Goal: Task Accomplishment & Management: Manage account settings

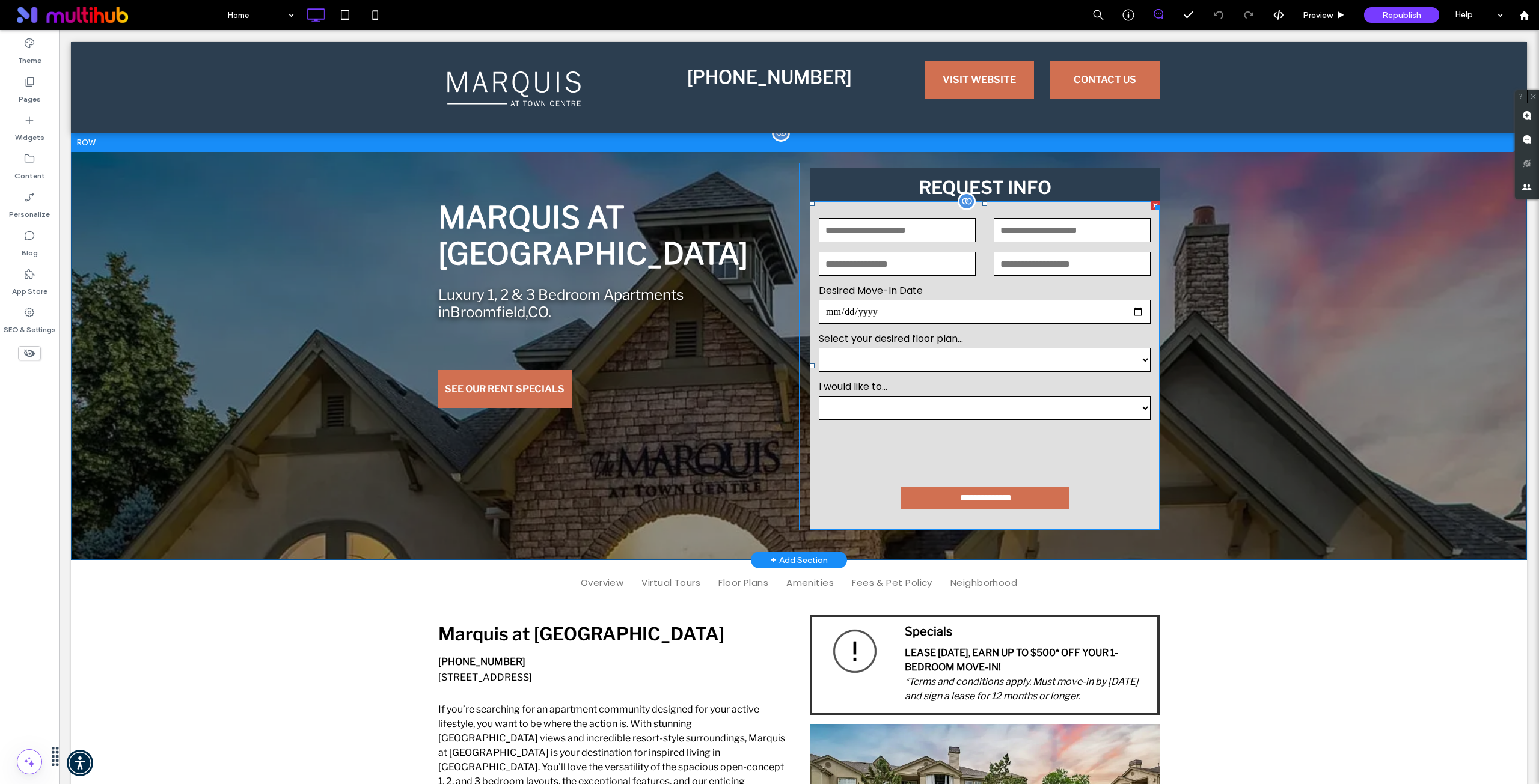
drag, startPoint x: 59, startPoint y: 30, endPoint x: 1076, endPoint y: 303, distance: 1053.0
click at [1076, 303] on input "date" at bounding box center [984, 312] width 332 height 24
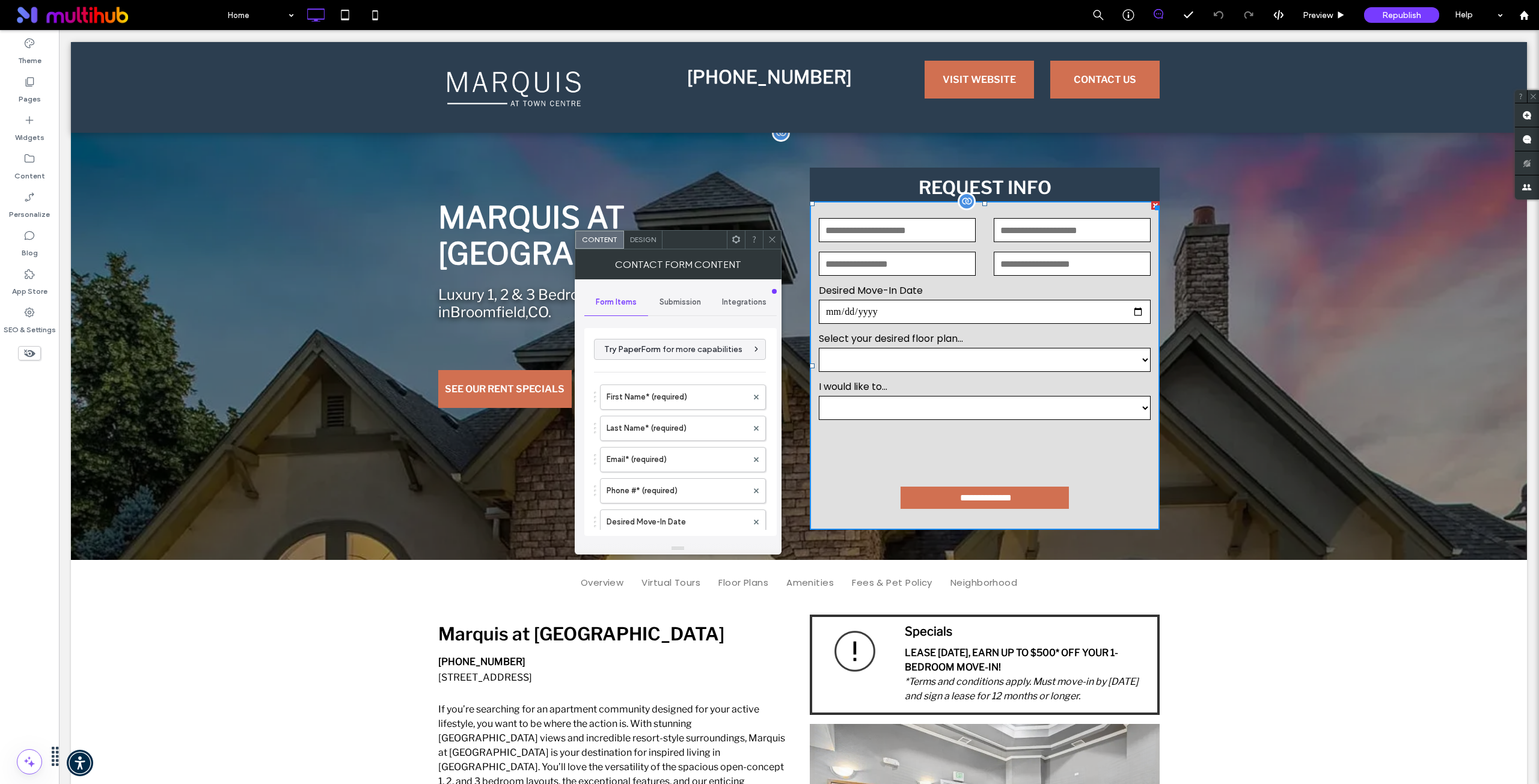
click at [961, 202] on div at bounding box center [966, 201] width 18 height 18
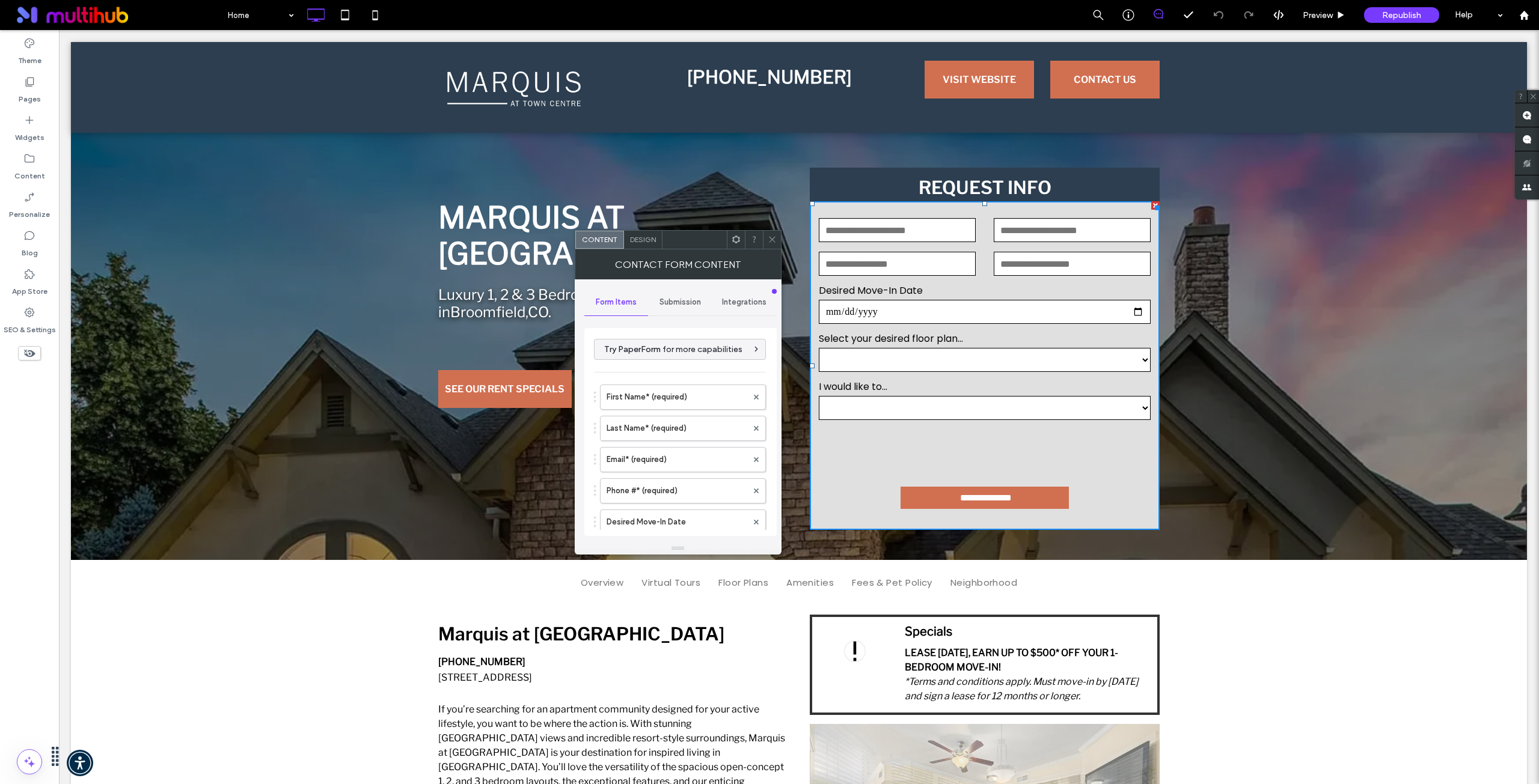
click at [770, 239] on icon at bounding box center [772, 239] width 9 height 9
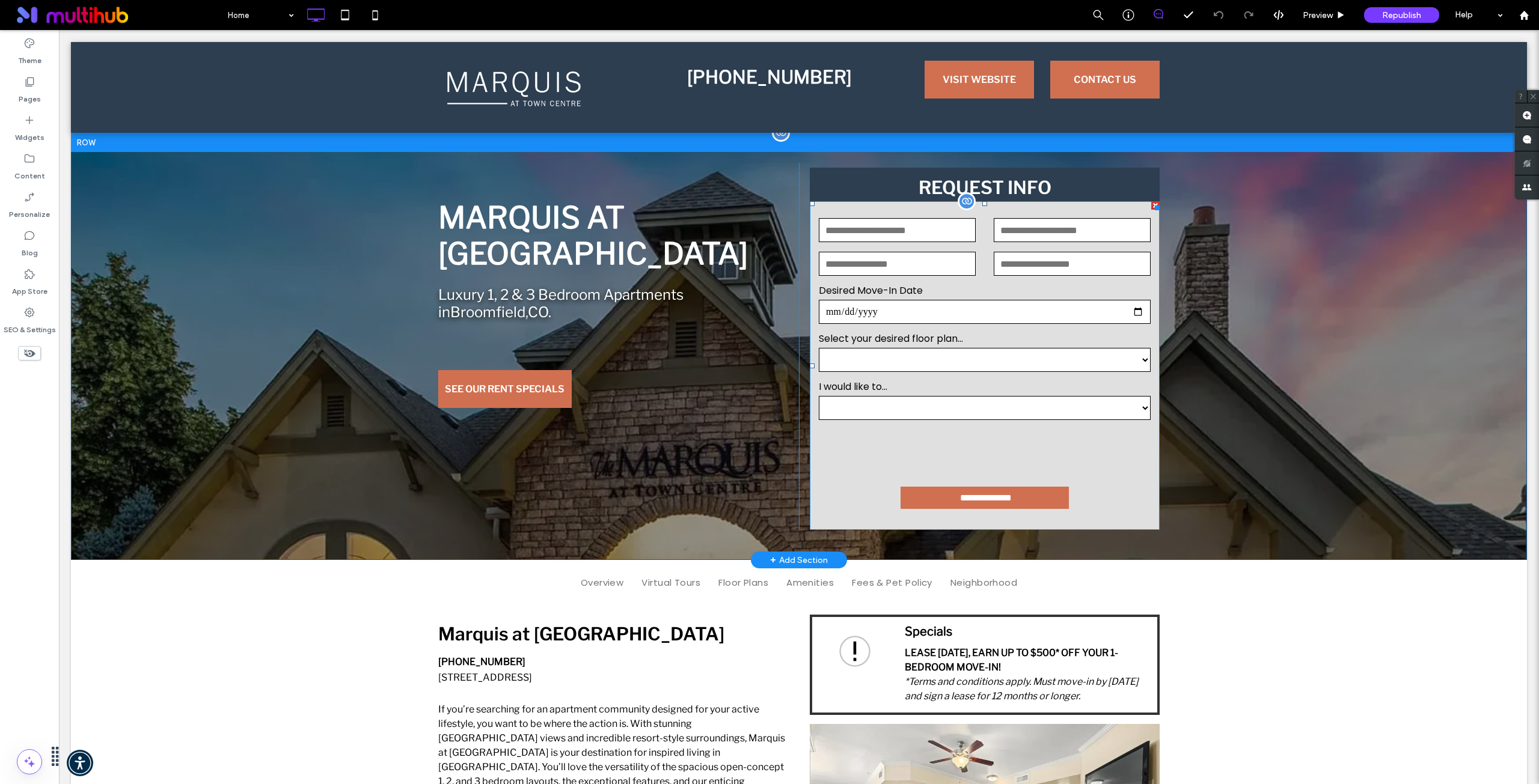
click at [965, 196] on div at bounding box center [966, 201] width 18 height 18
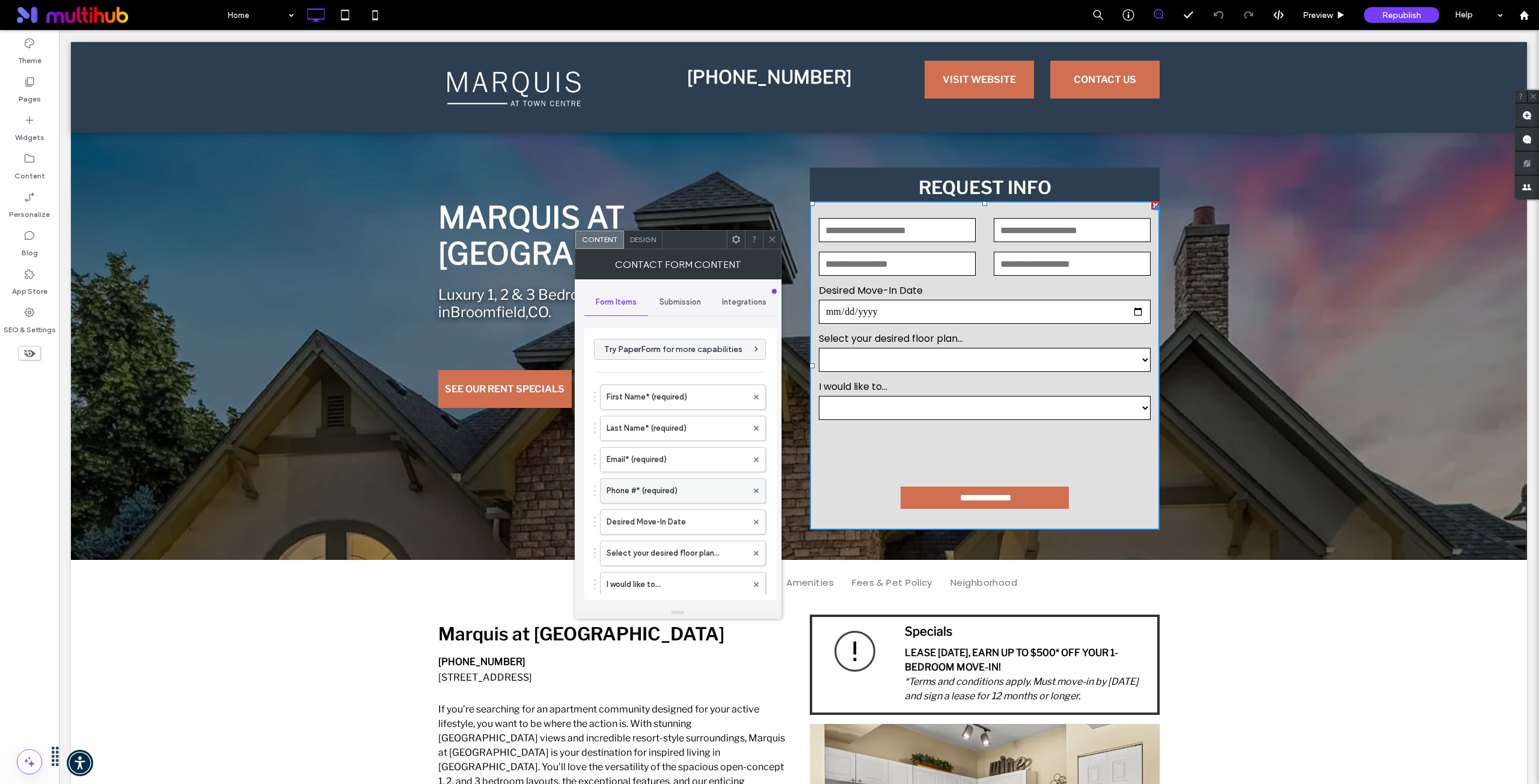
drag, startPoint x: 673, startPoint y: 549, endPoint x: 698, endPoint y: 499, distance: 55.9
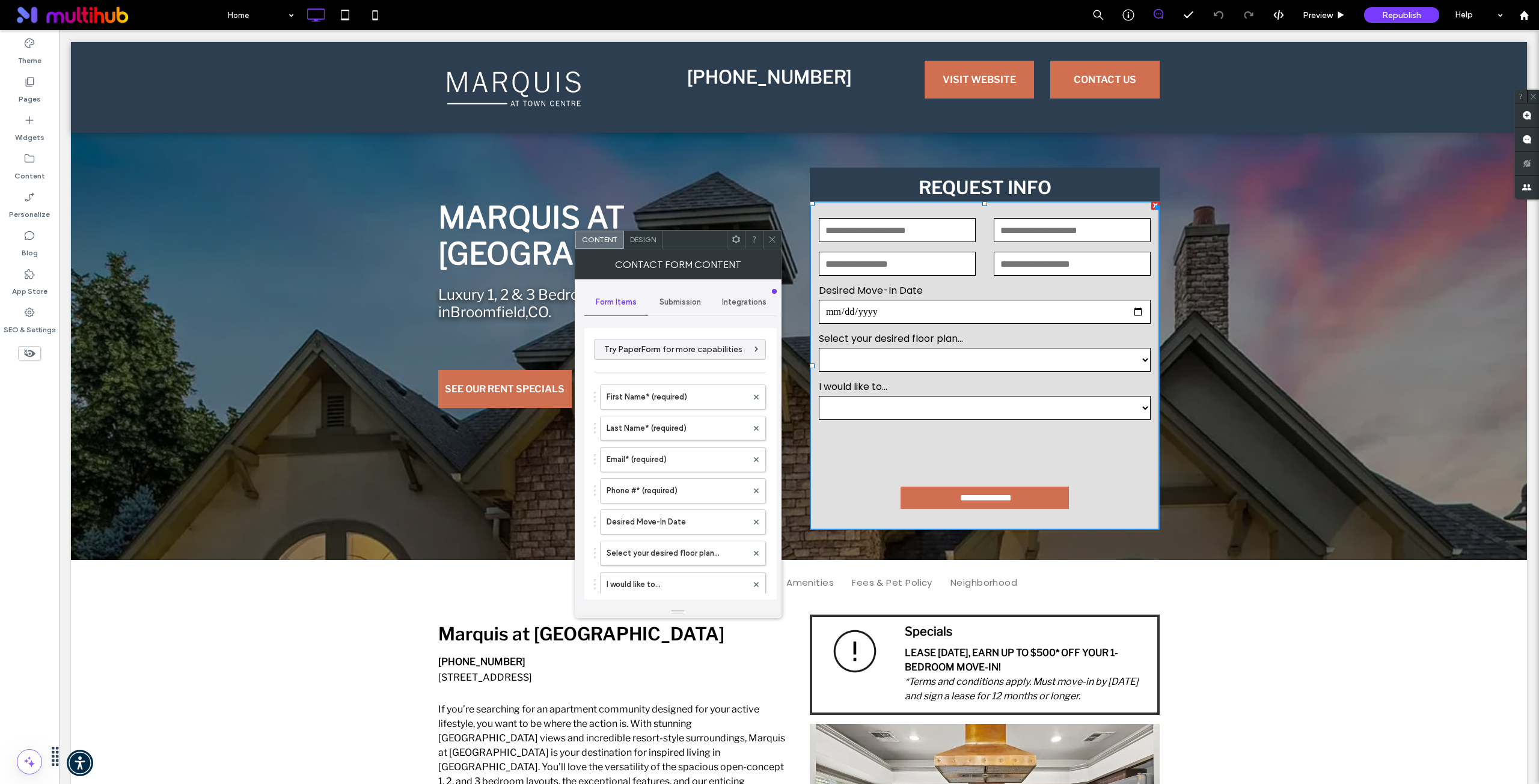
click at [772, 238] on icon at bounding box center [772, 239] width 9 height 9
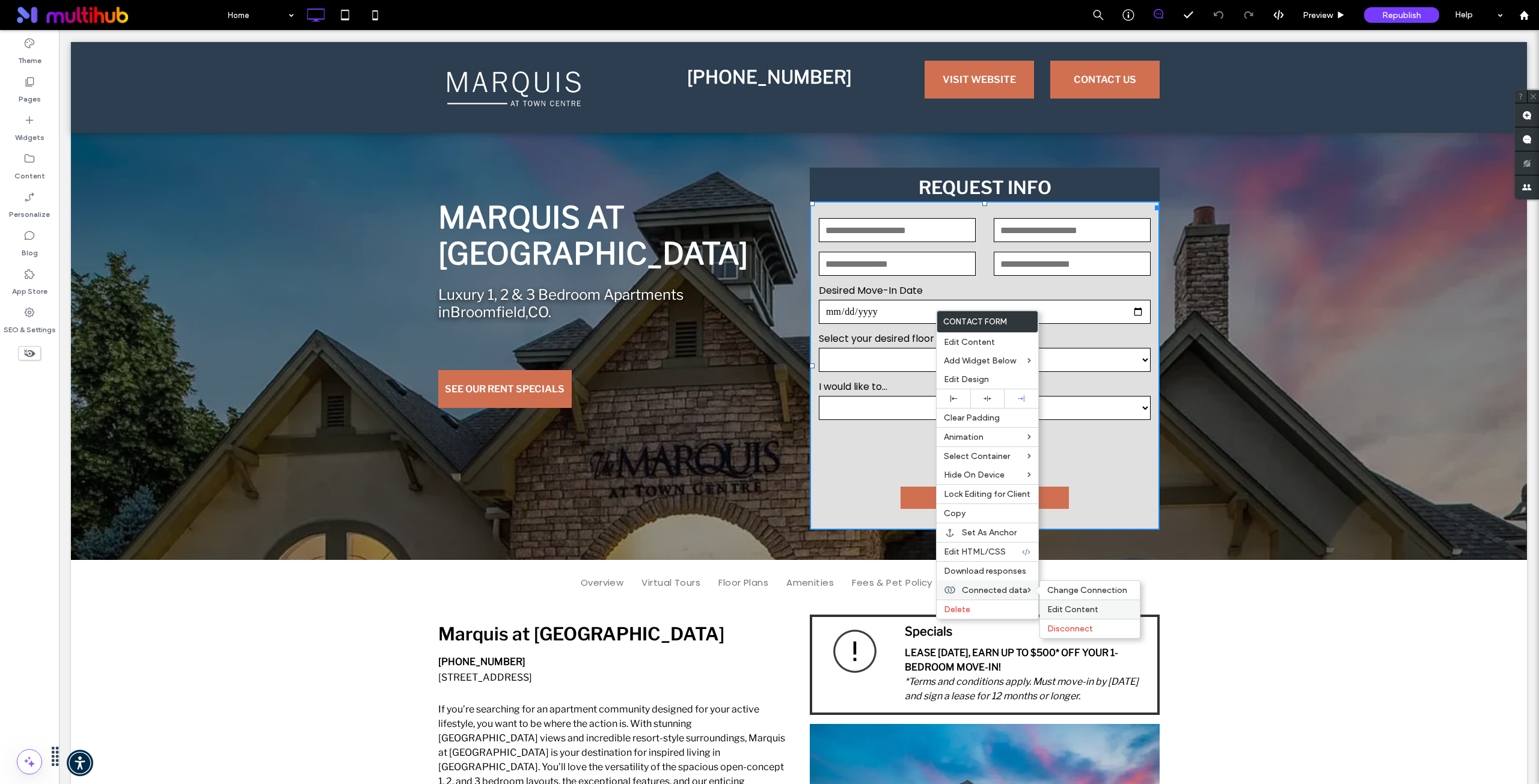
click at [1069, 610] on span "Edit Content" at bounding box center [1073, 610] width 51 height 10
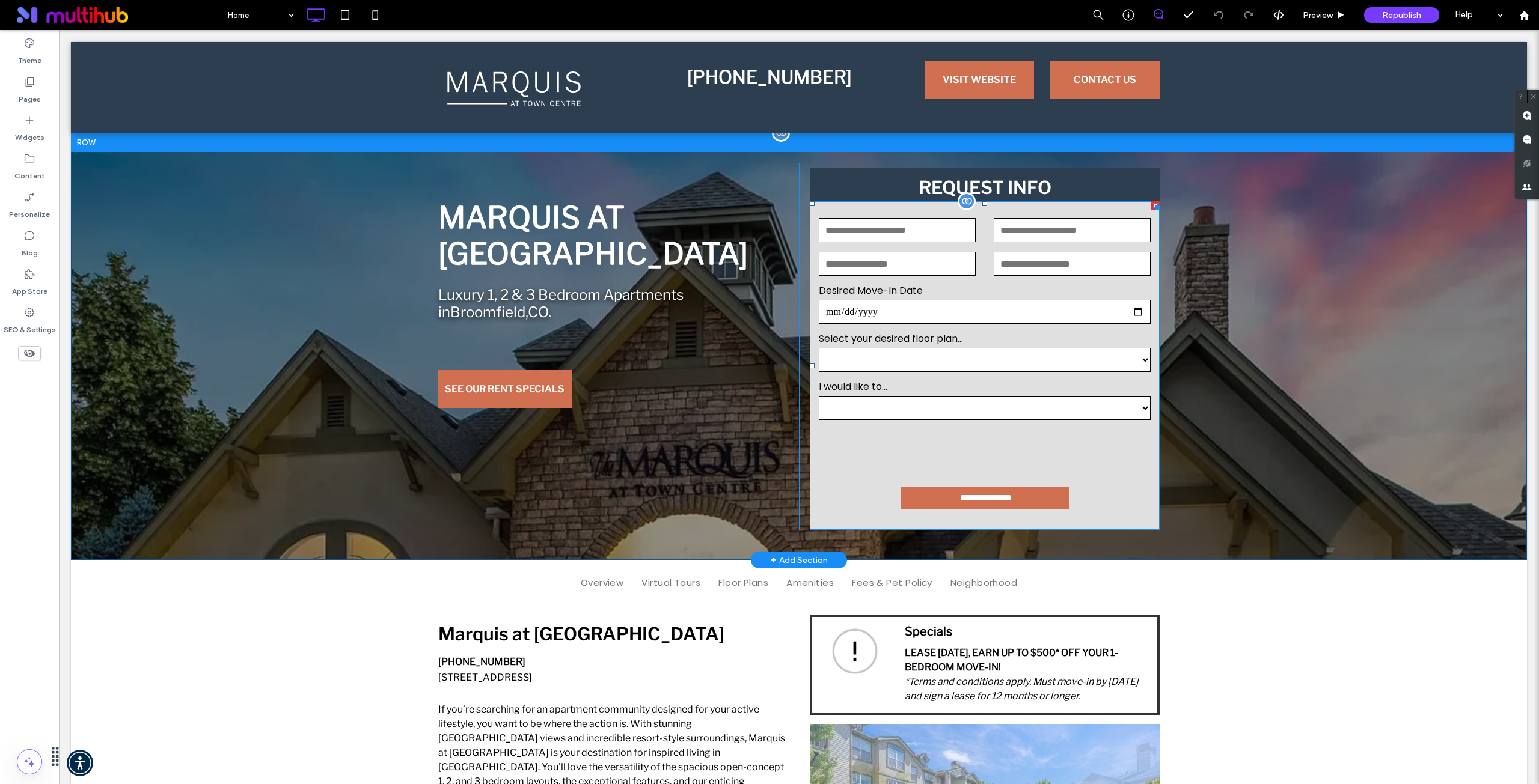
click at [1012, 265] on input "tel" at bounding box center [1072, 264] width 157 height 24
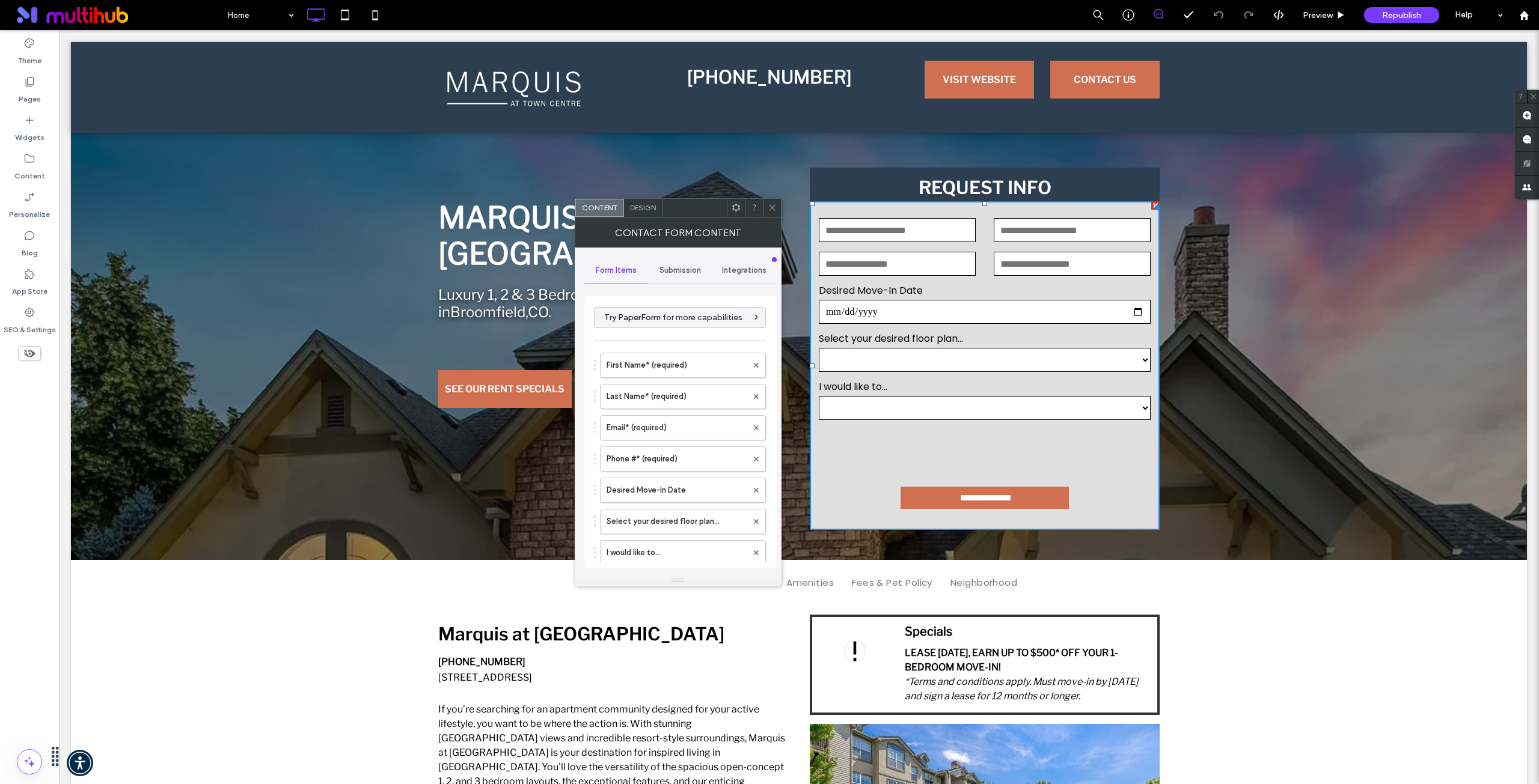
click at [737, 213] on span at bounding box center [736, 208] width 9 height 18
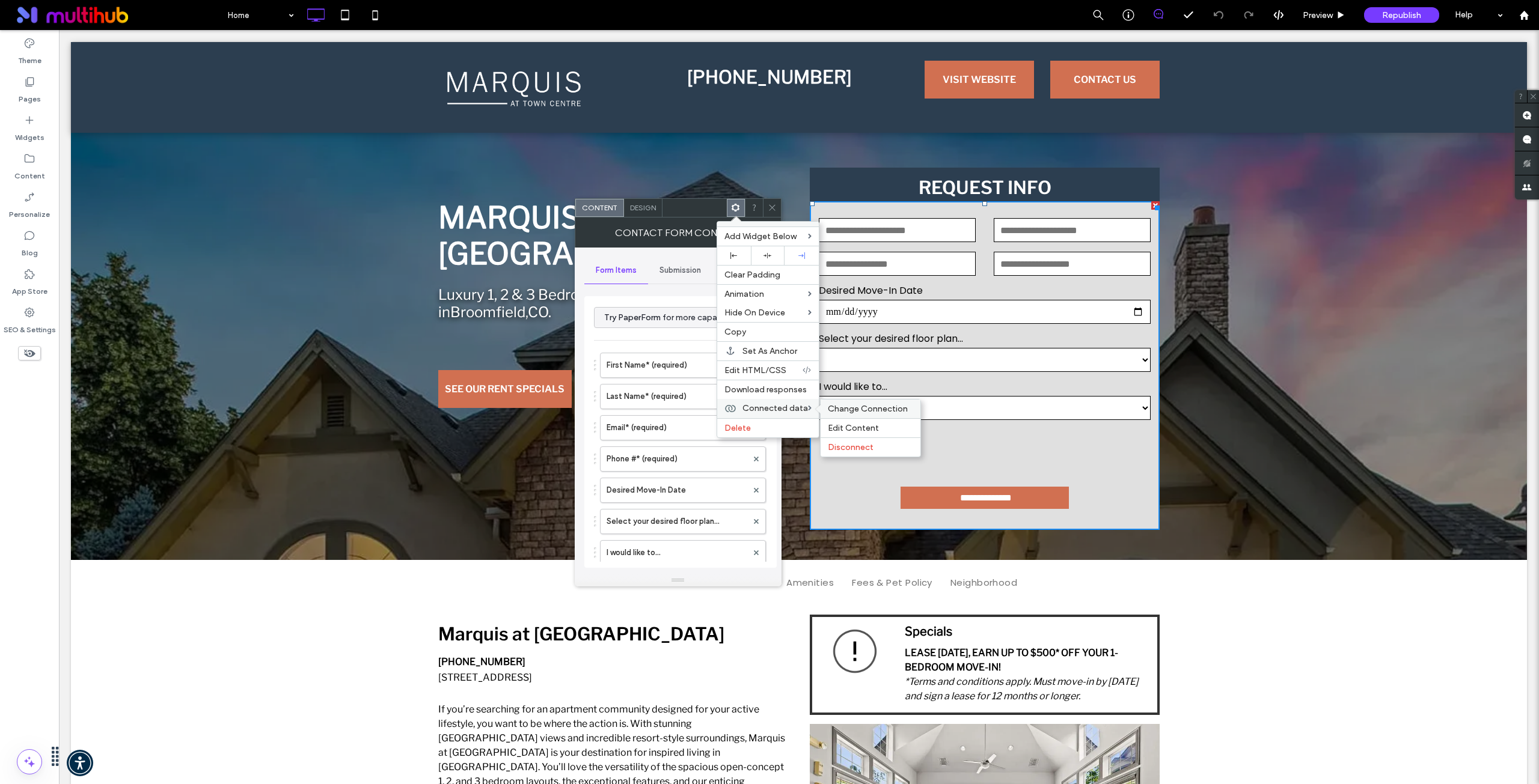
click at [849, 410] on span "Change Connection" at bounding box center [868, 409] width 80 height 10
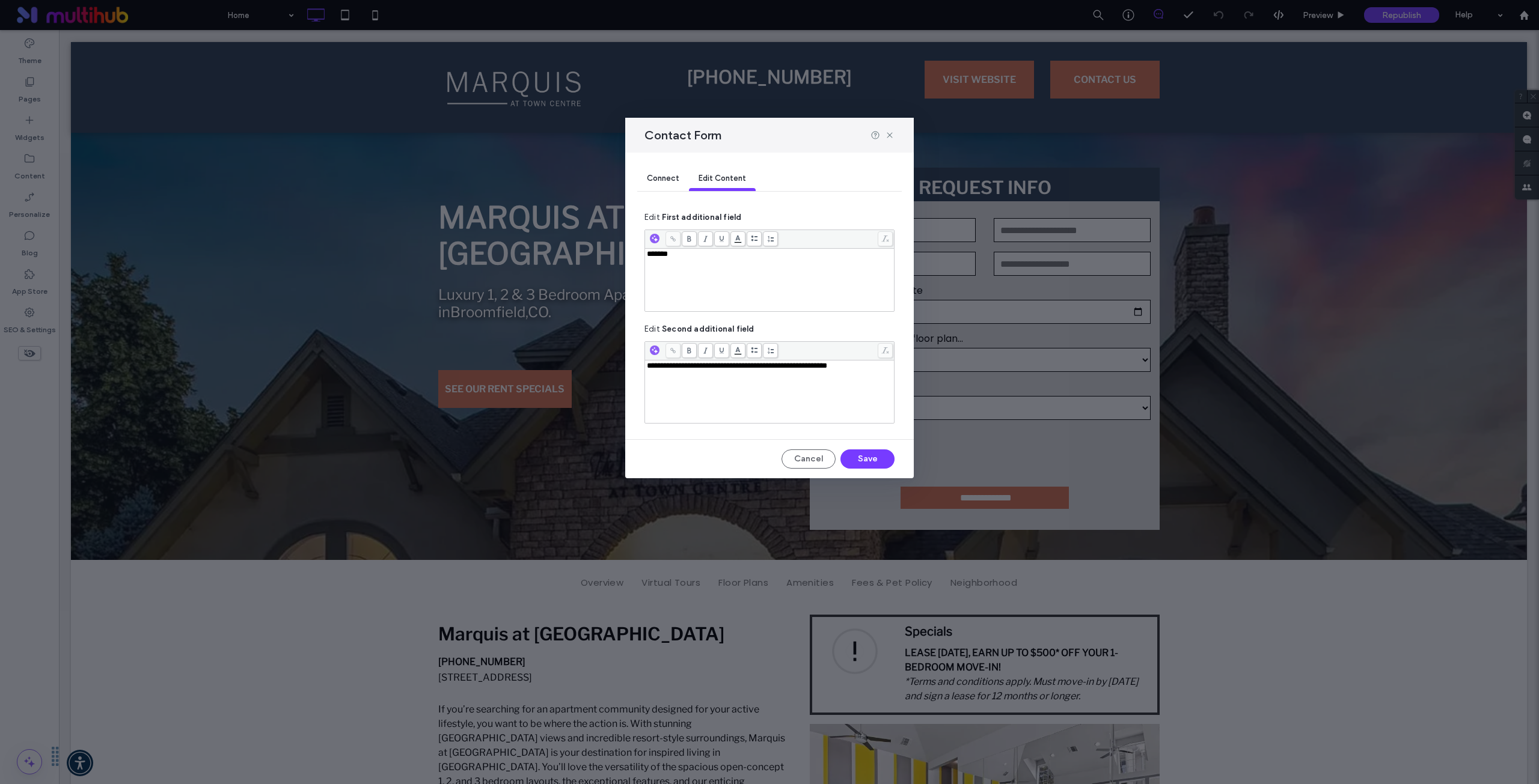
click at [720, 280] on div "*******" at bounding box center [770, 280] width 246 height 60
click at [739, 387] on div "**********" at bounding box center [770, 391] width 246 height 60
drag, startPoint x: 873, startPoint y: 455, endPoint x: 814, endPoint y: 425, distance: 66.2
click at [873, 455] on button "Save" at bounding box center [868, 459] width 54 height 19
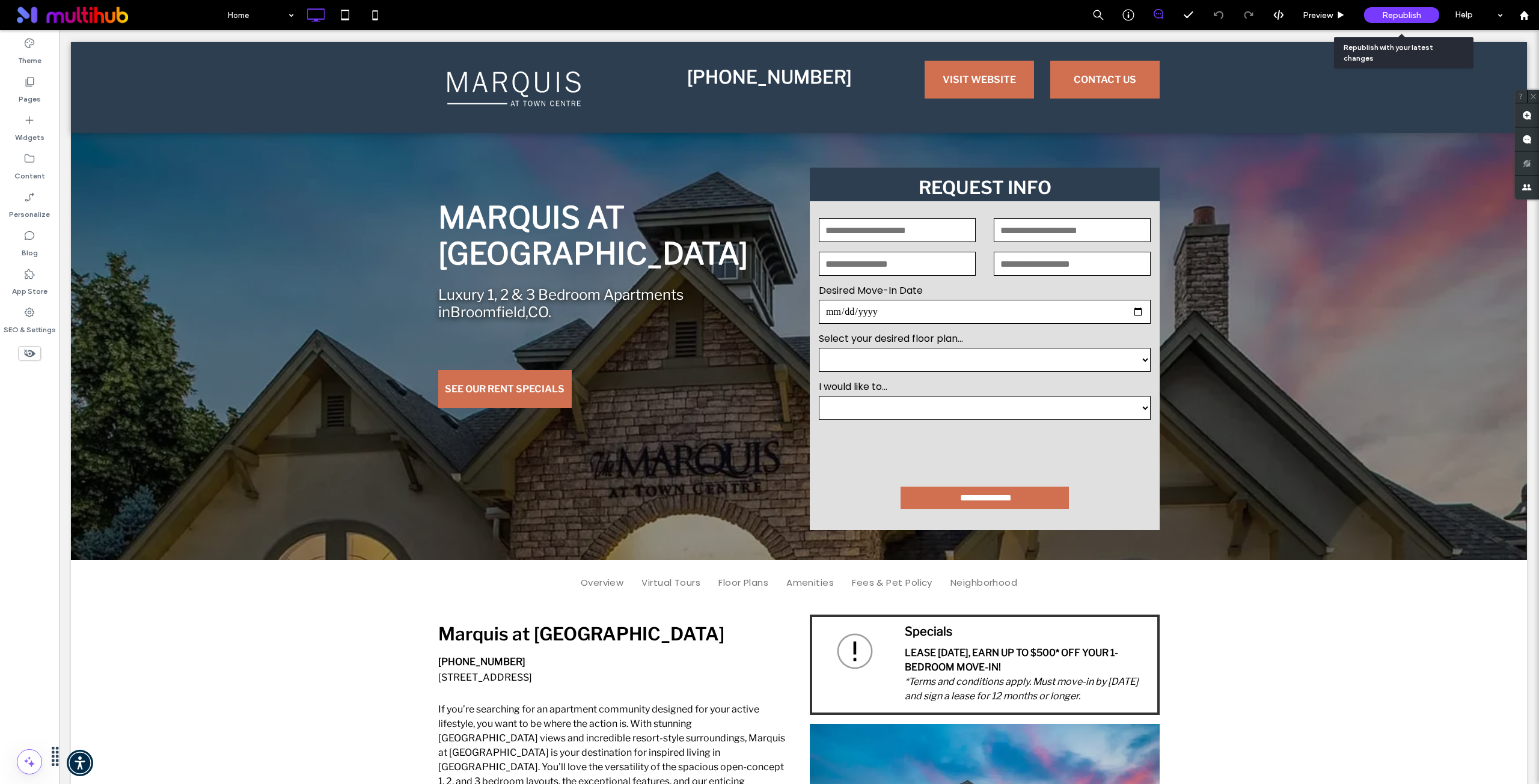
click at [1398, 17] on span "Republish" at bounding box center [1402, 15] width 39 height 10
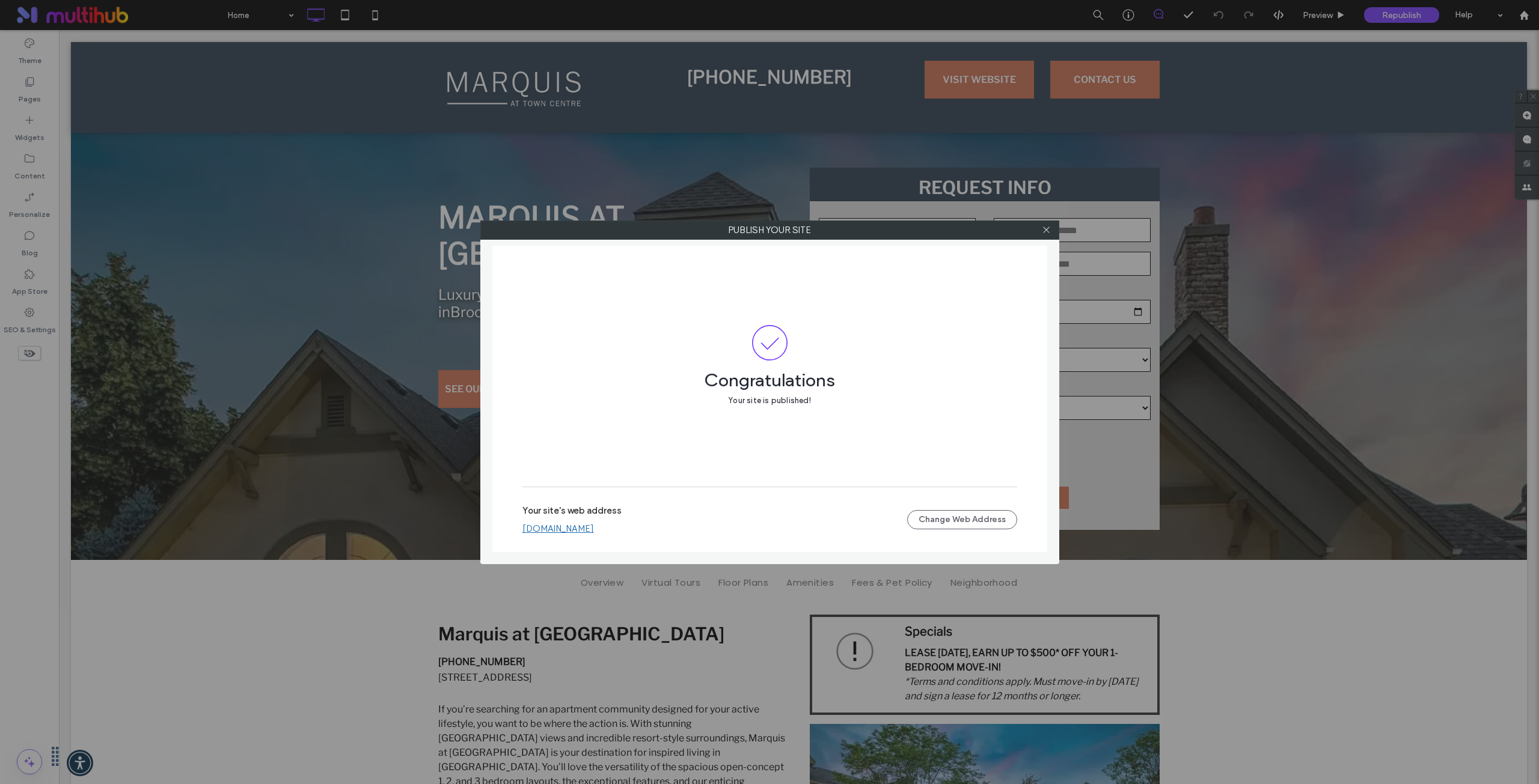
click at [594, 531] on link "[DOMAIN_NAME]" at bounding box center [558, 529] width 72 height 11
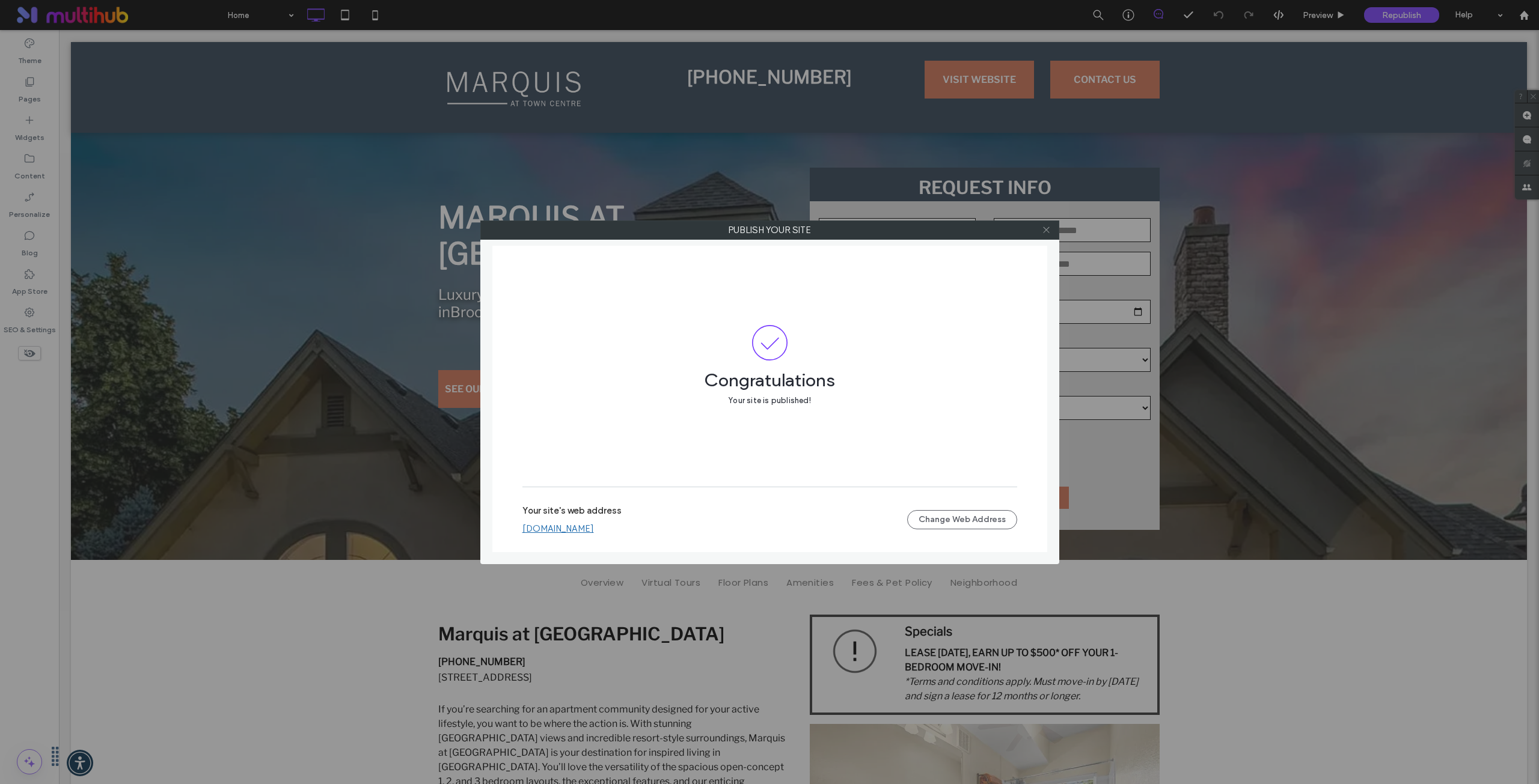
click at [1048, 233] on icon at bounding box center [1046, 230] width 9 height 9
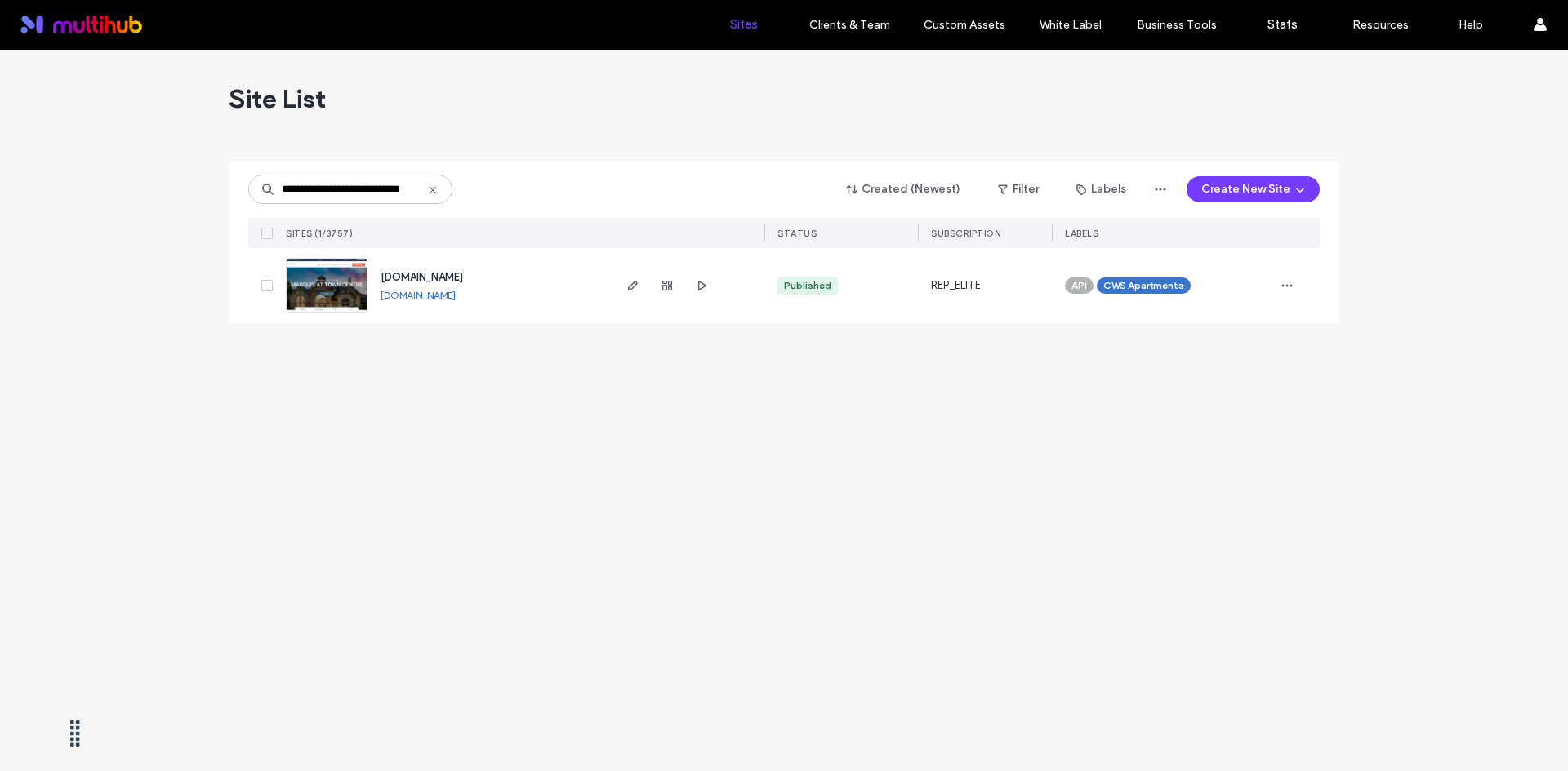
scroll to position [0, 26]
type input "**********"
click at [451, 274] on span "www.mqtowncentre.net" at bounding box center [421, 276] width 82 height 13
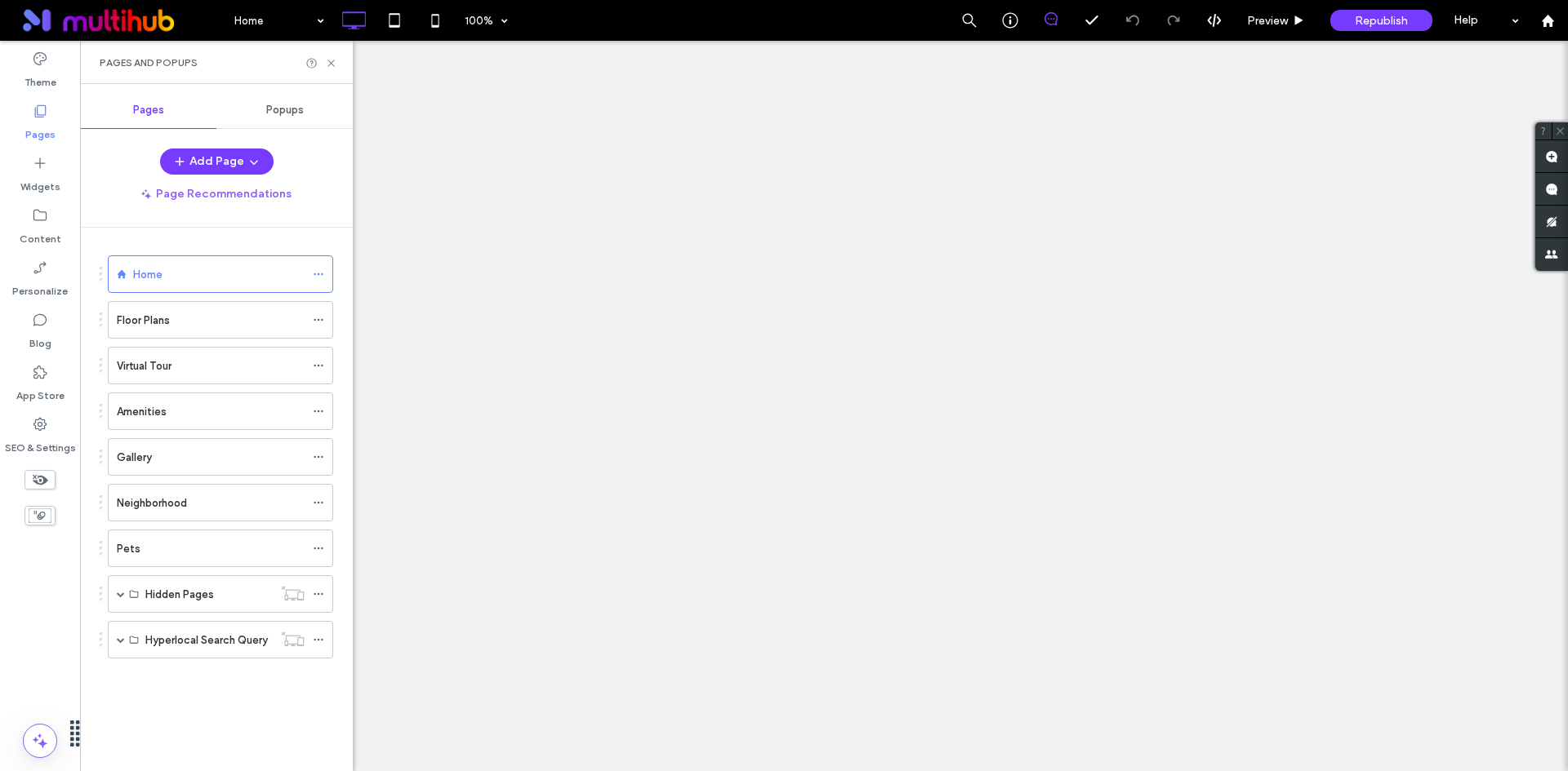
click at [124, 591] on span at bounding box center [121, 594] width 8 height 8
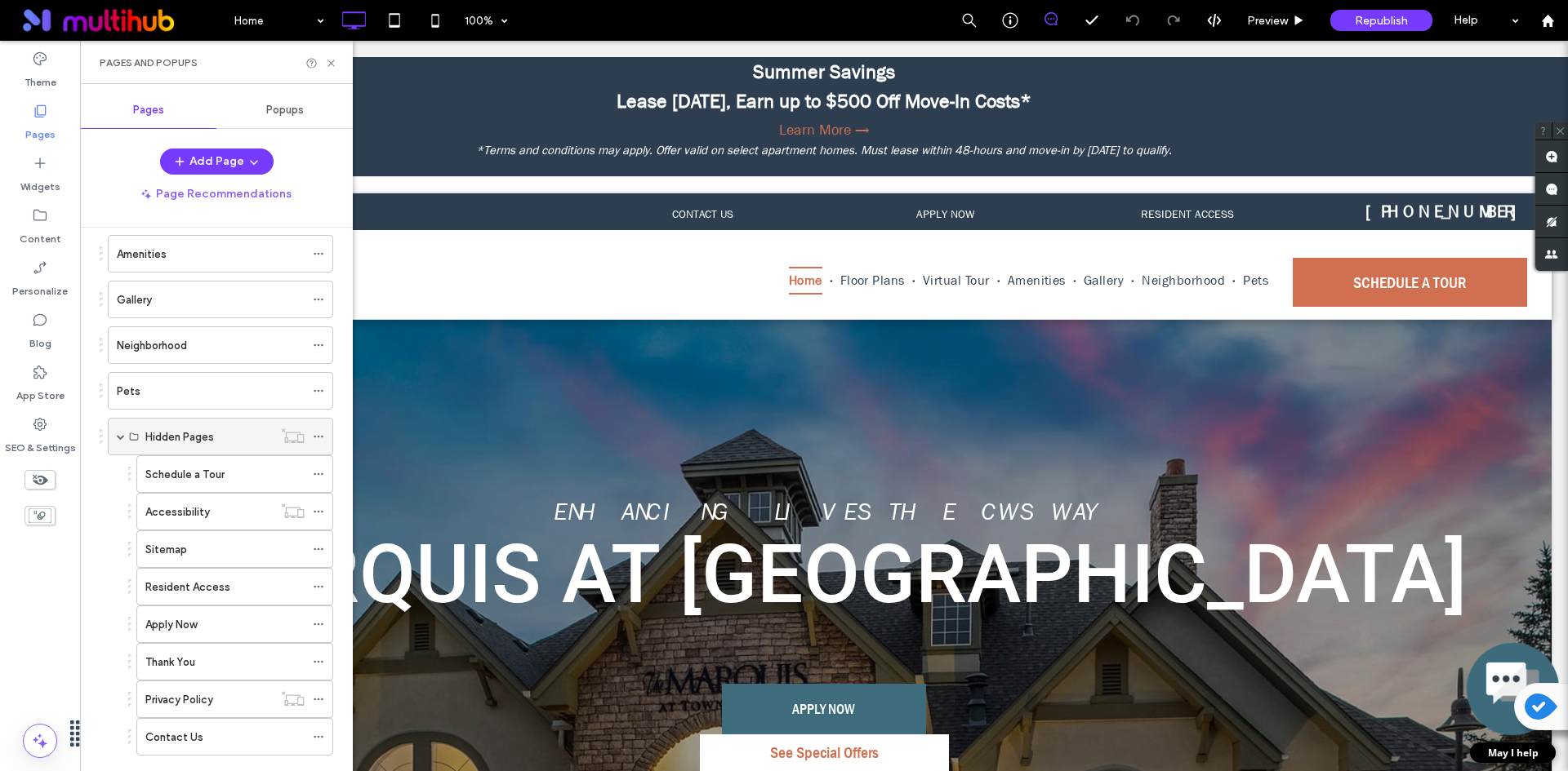
scroll to position [237, 0]
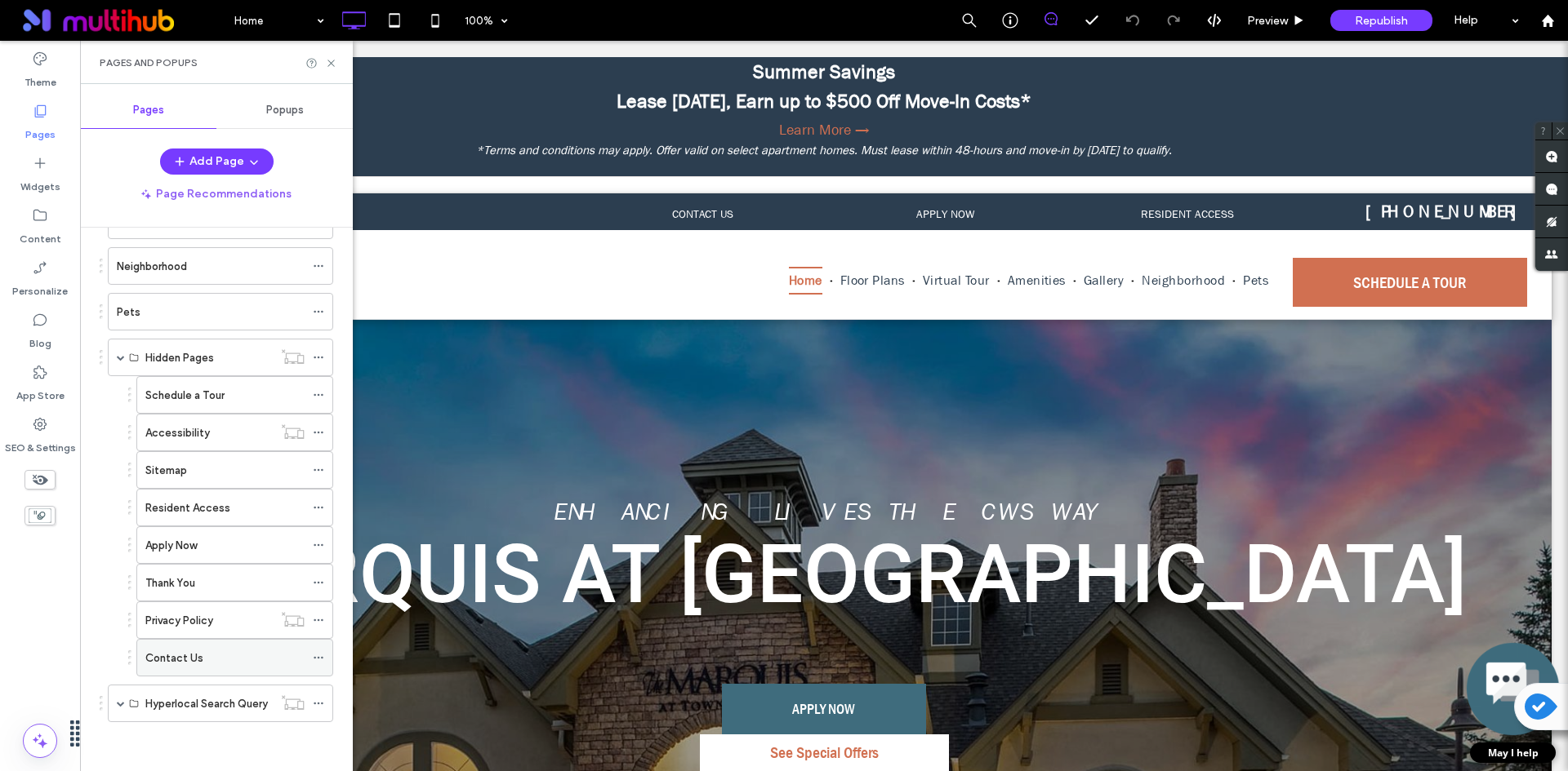
click at [214, 653] on div "Contact Us" at bounding box center [224, 658] width 160 height 17
click at [146, 611] on div at bounding box center [784, 386] width 1568 height 771
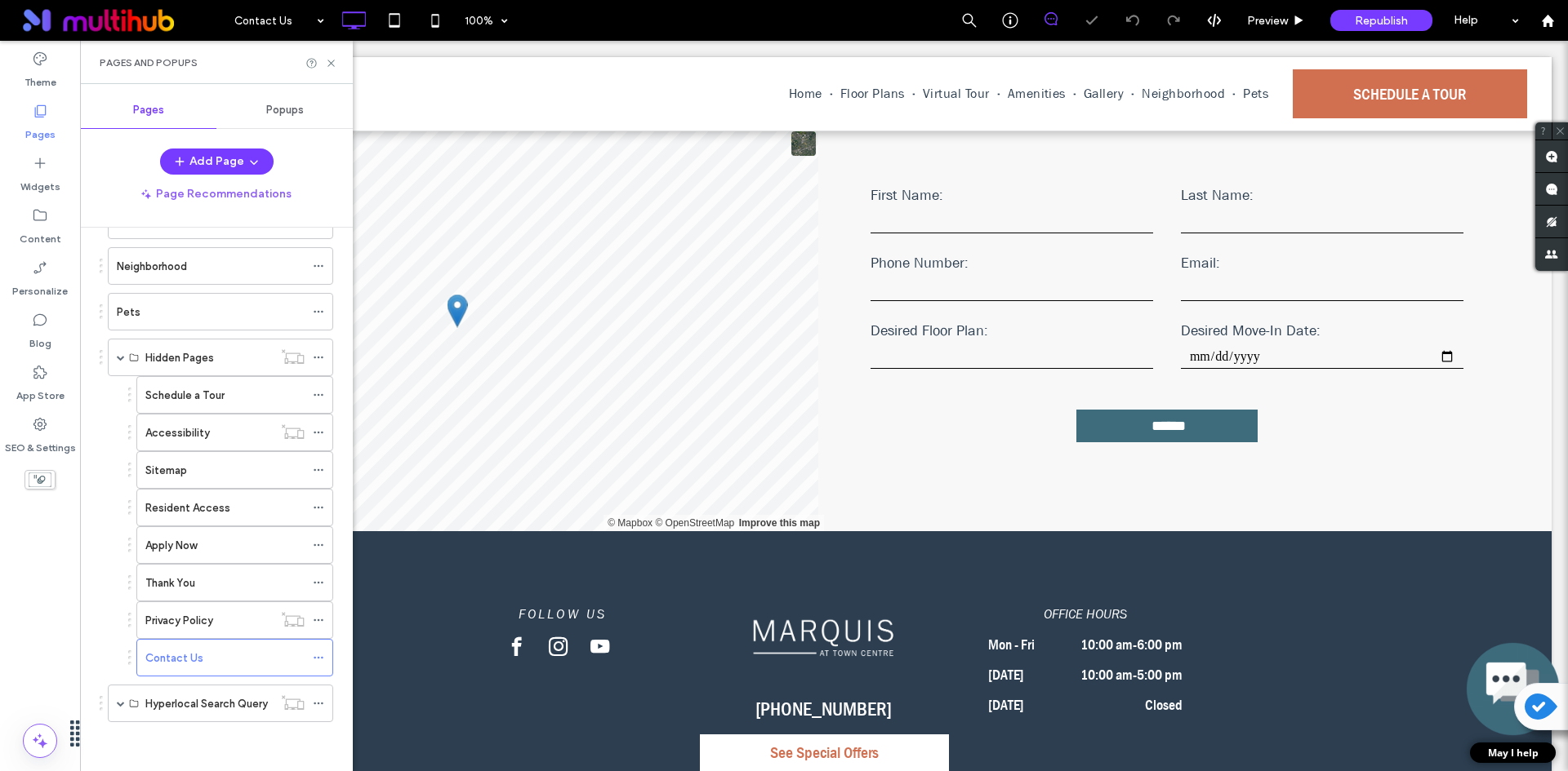
scroll to position [408, 0]
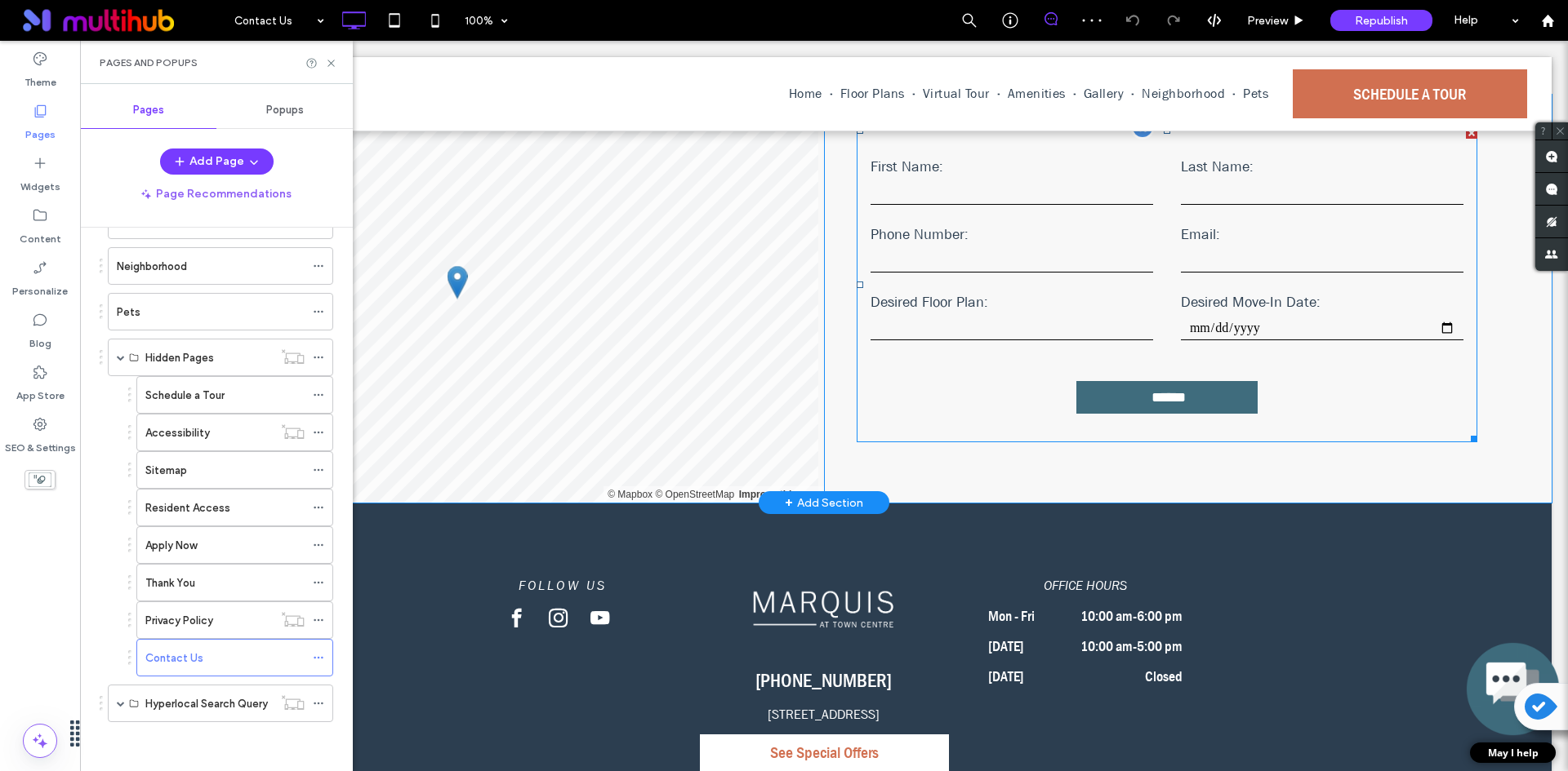
click at [1072, 349] on form "**********" at bounding box center [1167, 285] width 621 height 315
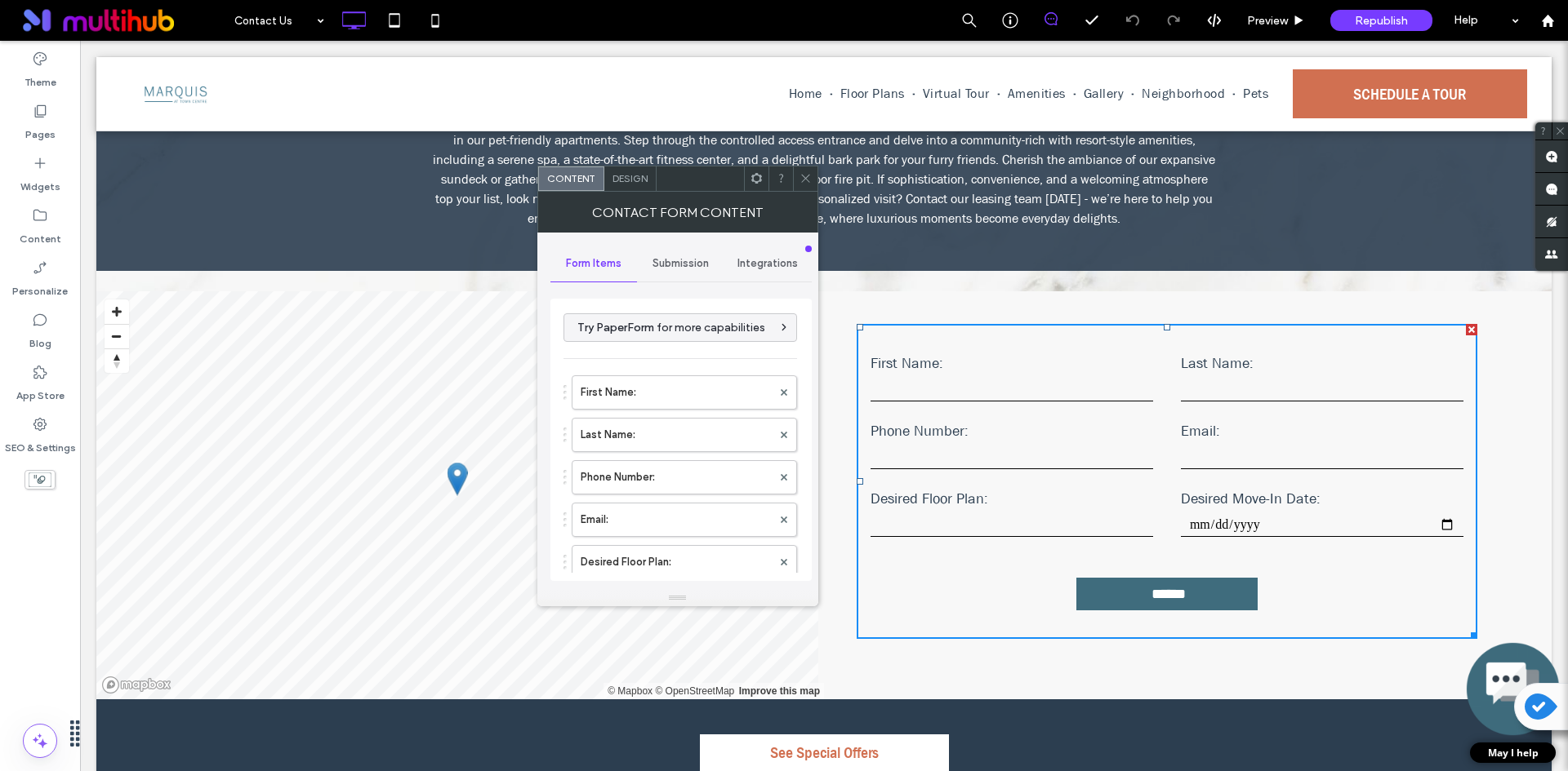
scroll to position [136, 0]
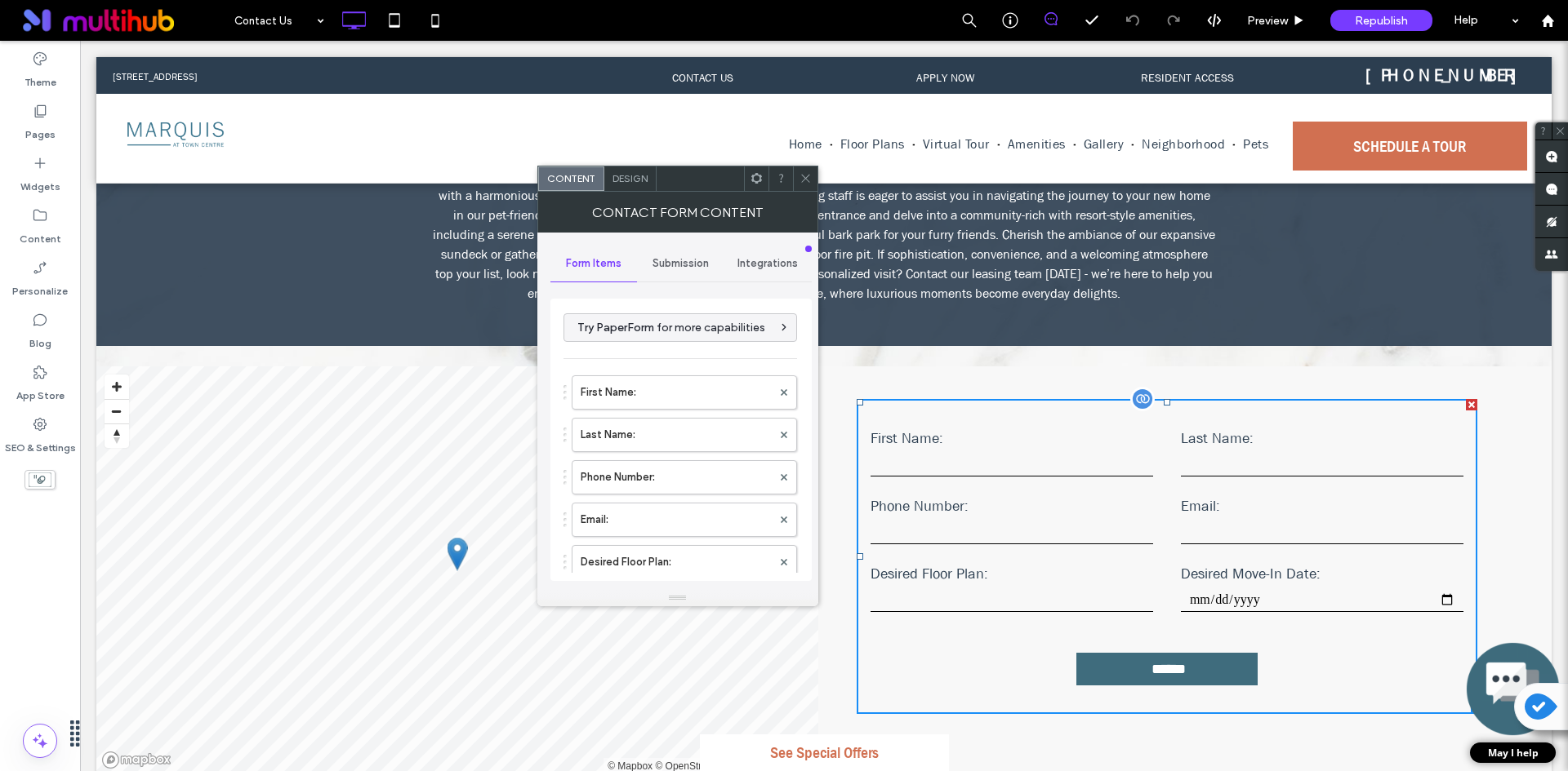
click at [1130, 402] on div at bounding box center [1142, 398] width 24 height 24
click at [1136, 402] on div at bounding box center [1142, 398] width 24 height 24
click at [806, 183] on icon at bounding box center [805, 178] width 13 height 13
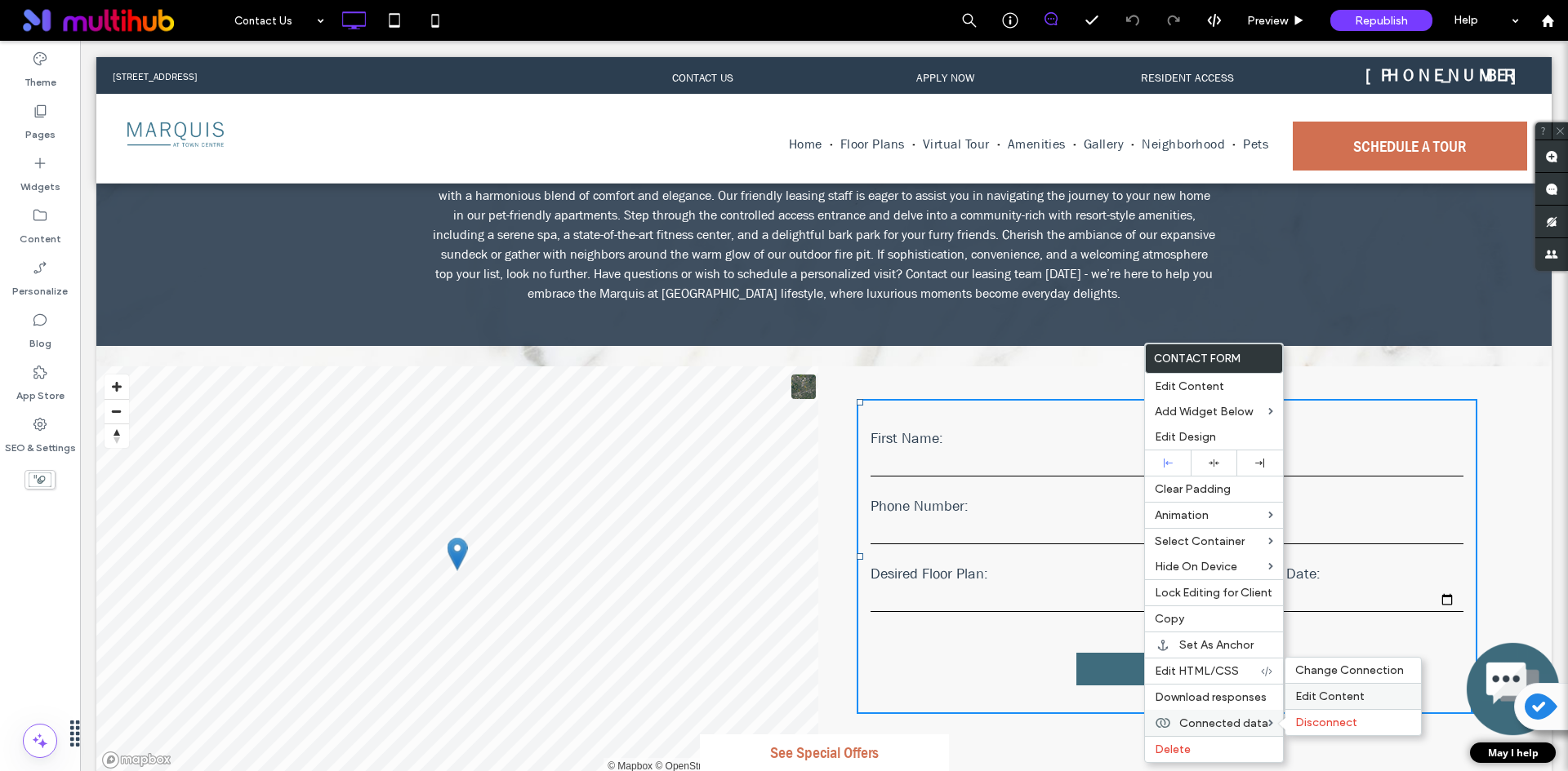
drag, startPoint x: 1300, startPoint y: 700, endPoint x: 1206, endPoint y: 657, distance: 103.4
click at [1300, 700] on span "Edit Content" at bounding box center [1329, 697] width 70 height 14
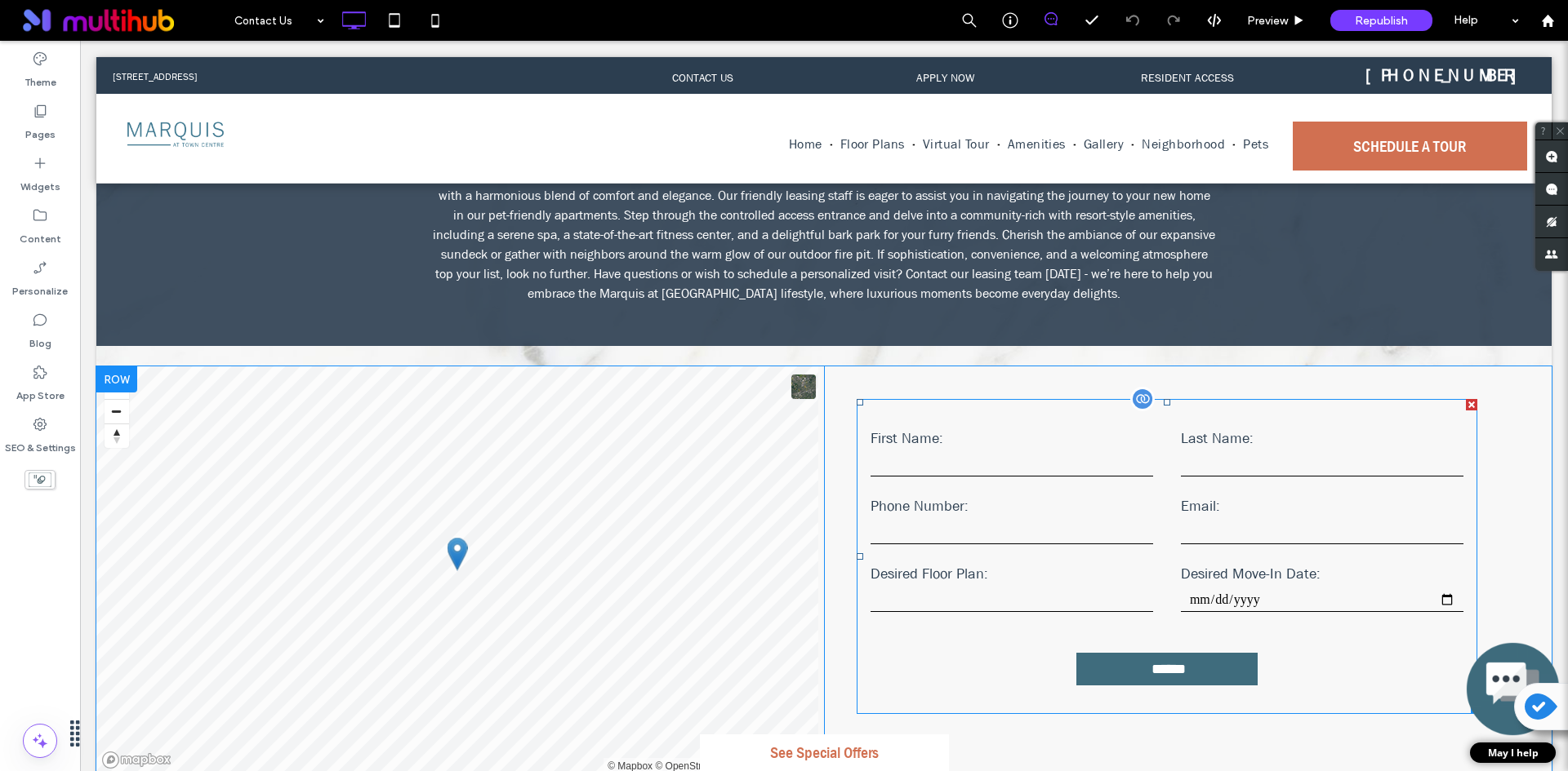
click at [1128, 460] on input "text" at bounding box center [1011, 464] width 282 height 24
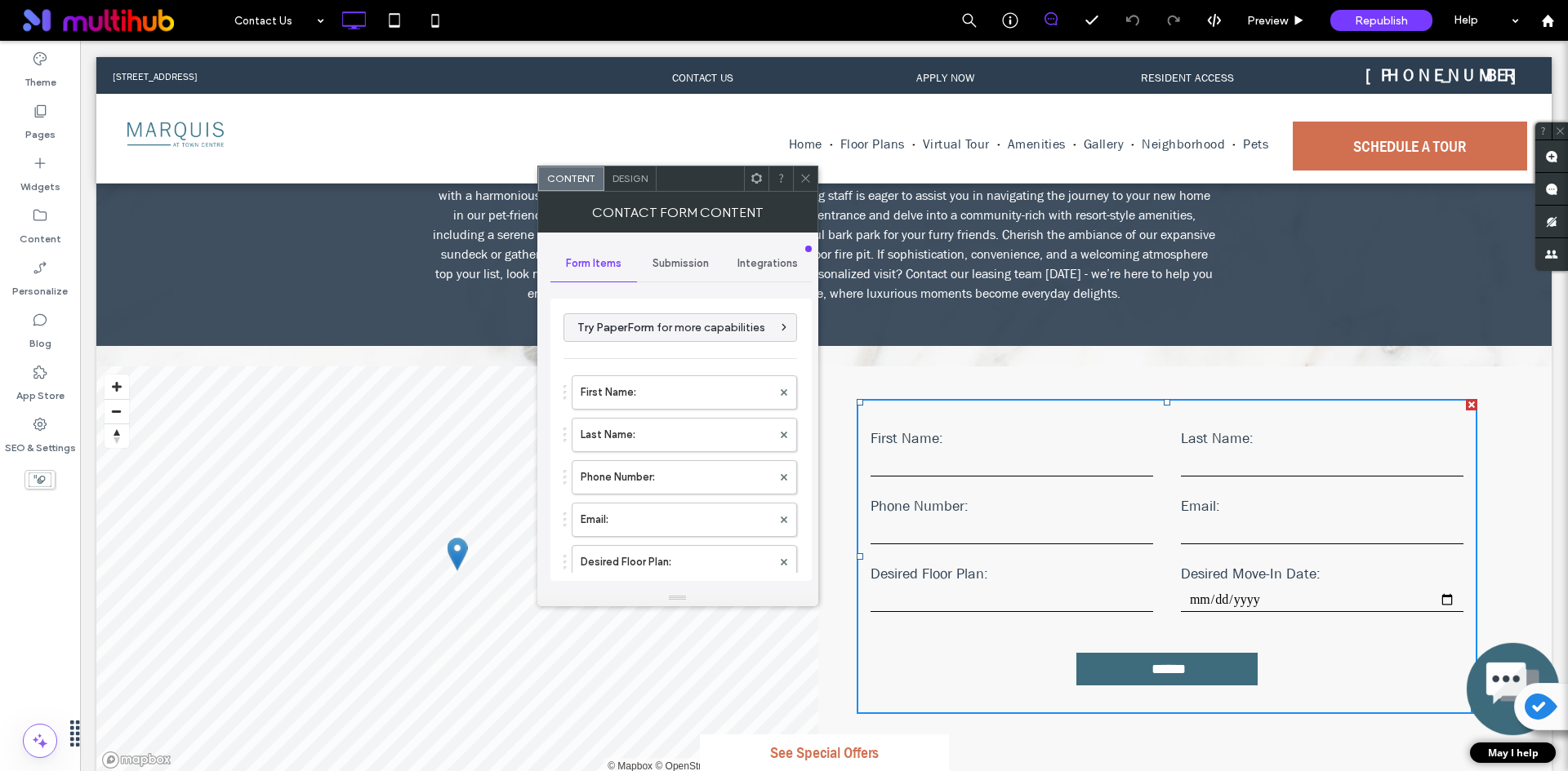
click at [752, 273] on div "Integrations" at bounding box center [768, 263] width 87 height 36
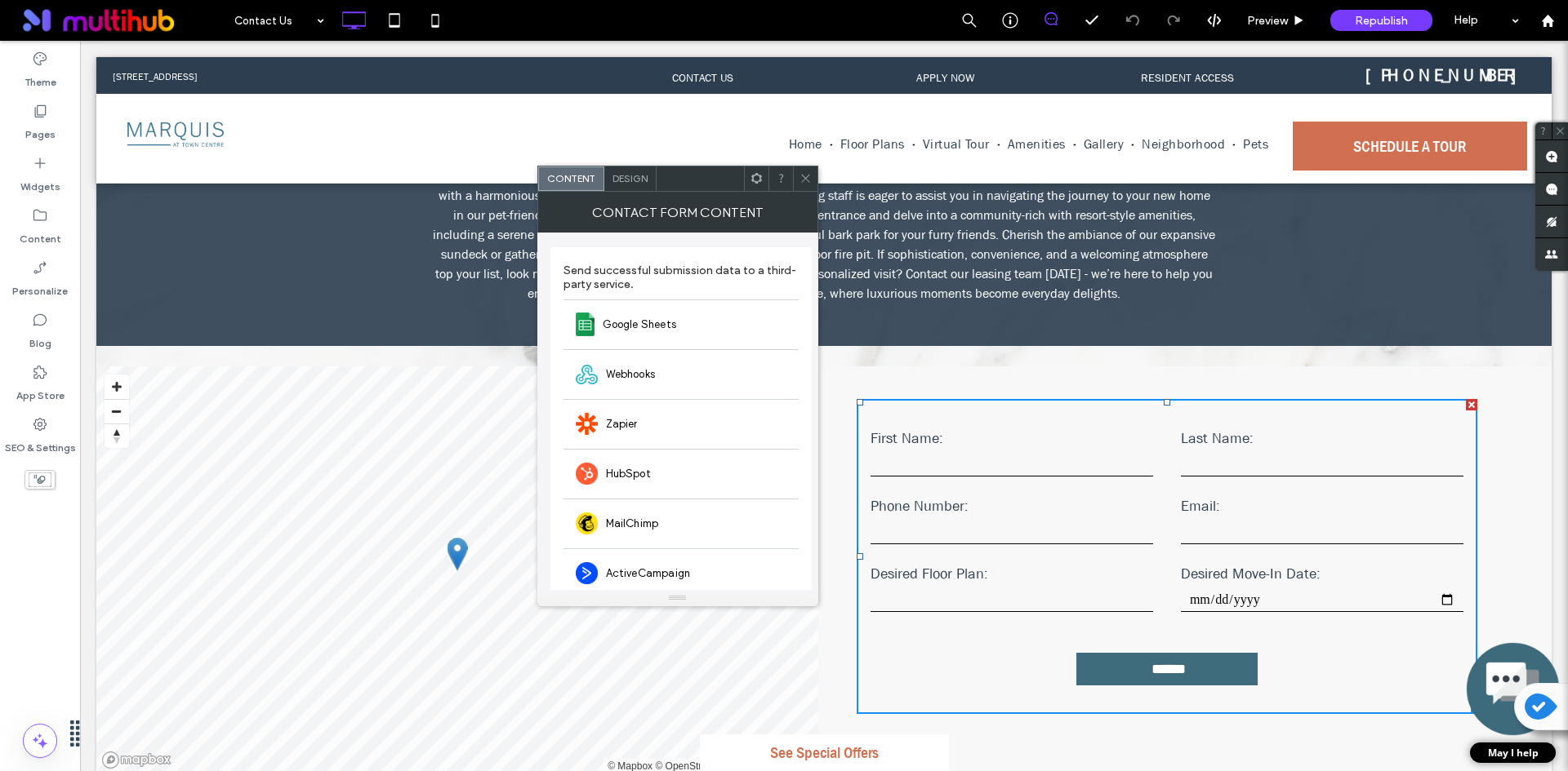
scroll to position [0, 0]
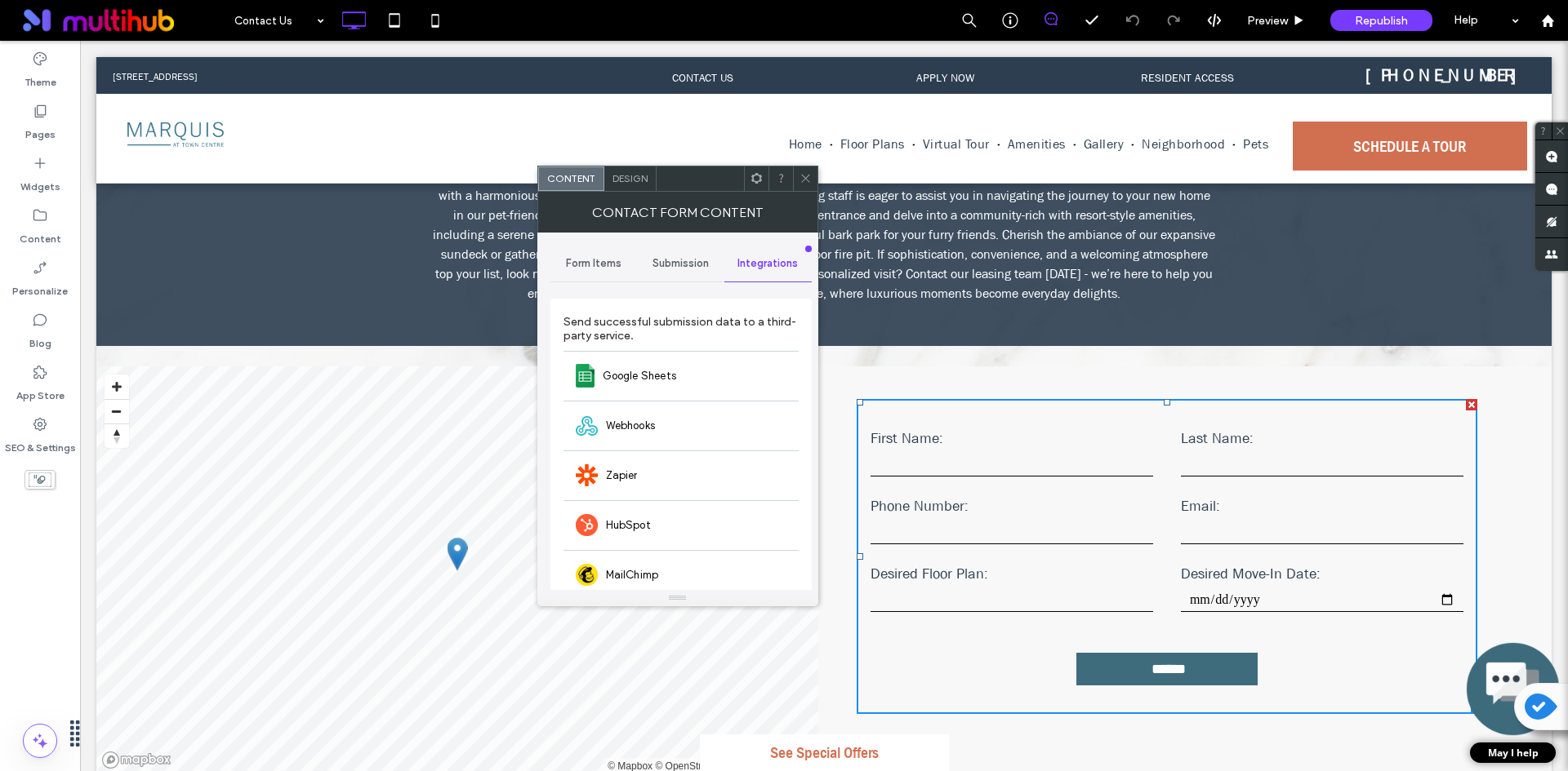
click at [676, 265] on span "Submission" at bounding box center [681, 264] width 56 height 14
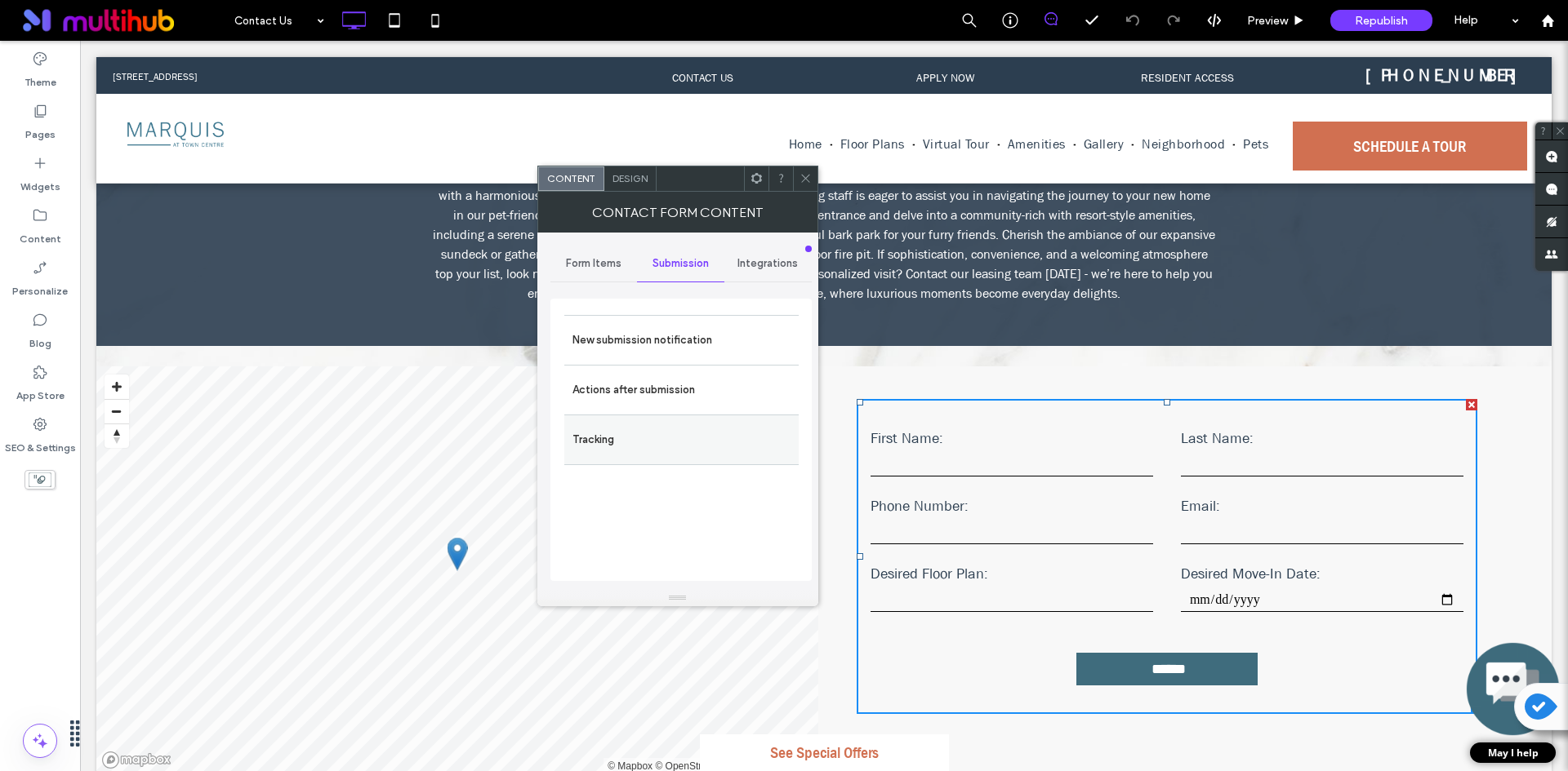
click at [642, 446] on label "Tracking" at bounding box center [681, 440] width 218 height 33
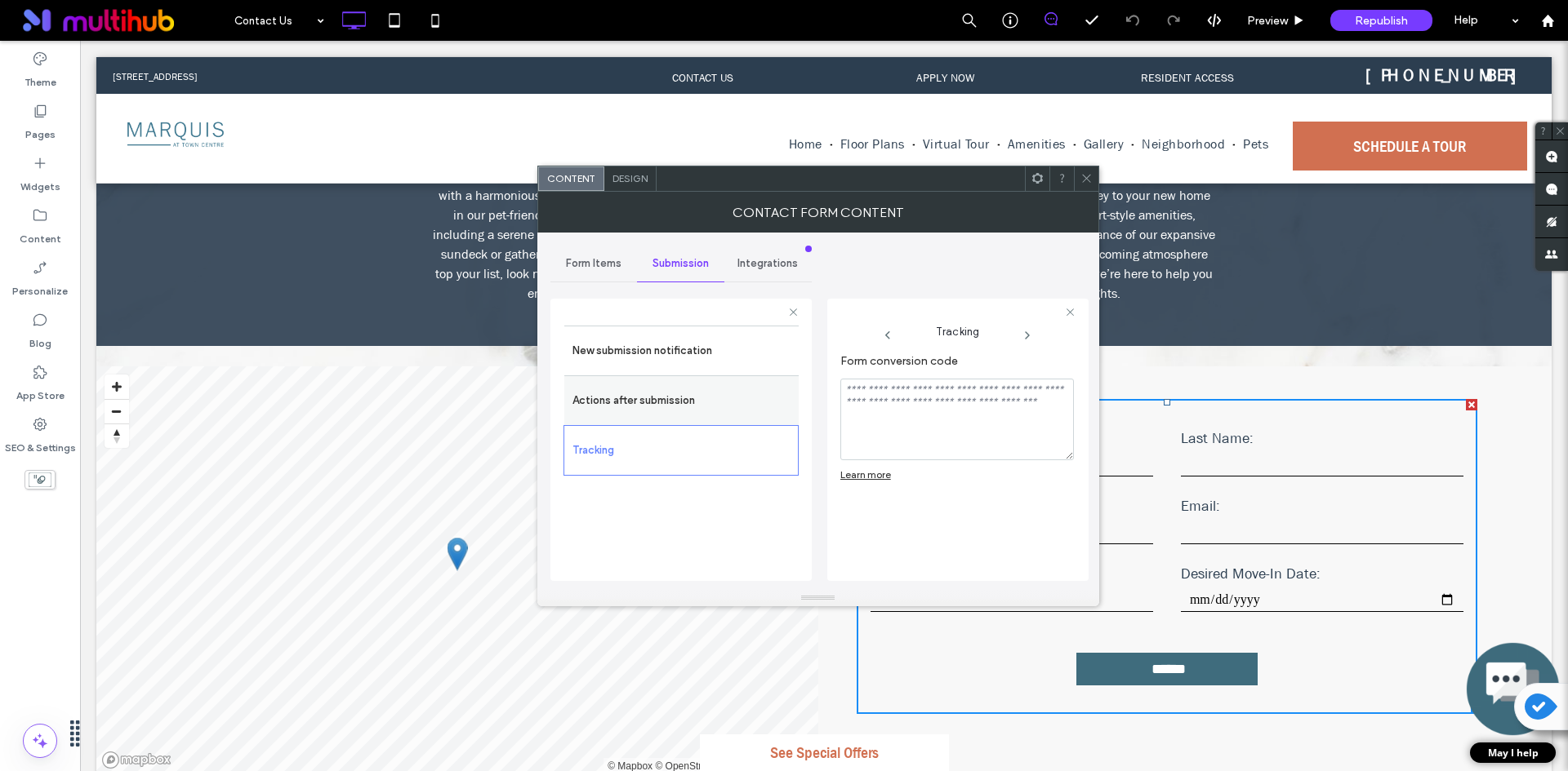
click at [701, 401] on label "Actions after submission" at bounding box center [681, 401] width 218 height 33
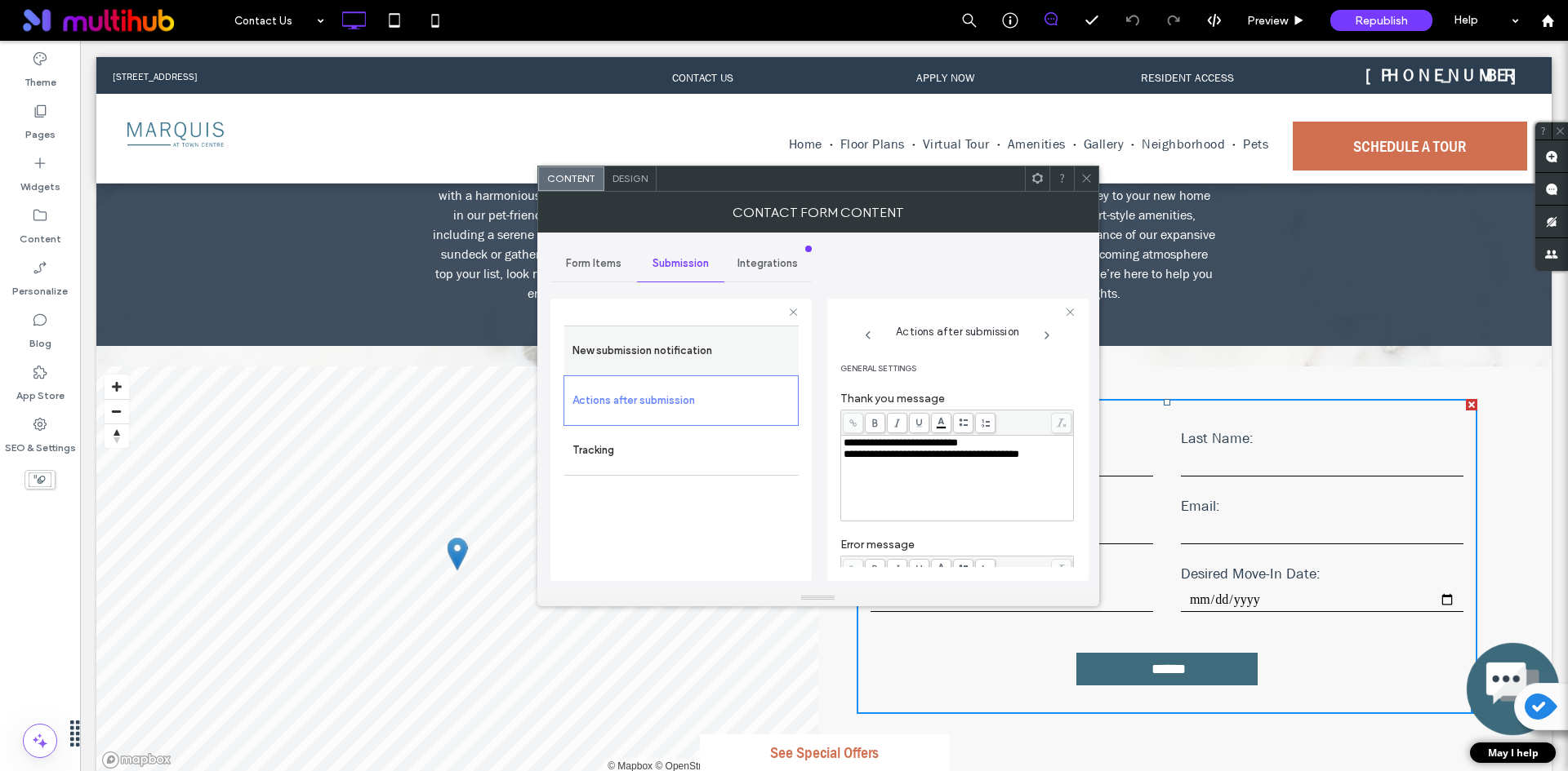
click at [633, 339] on label "New submission notification" at bounding box center [681, 351] width 218 height 33
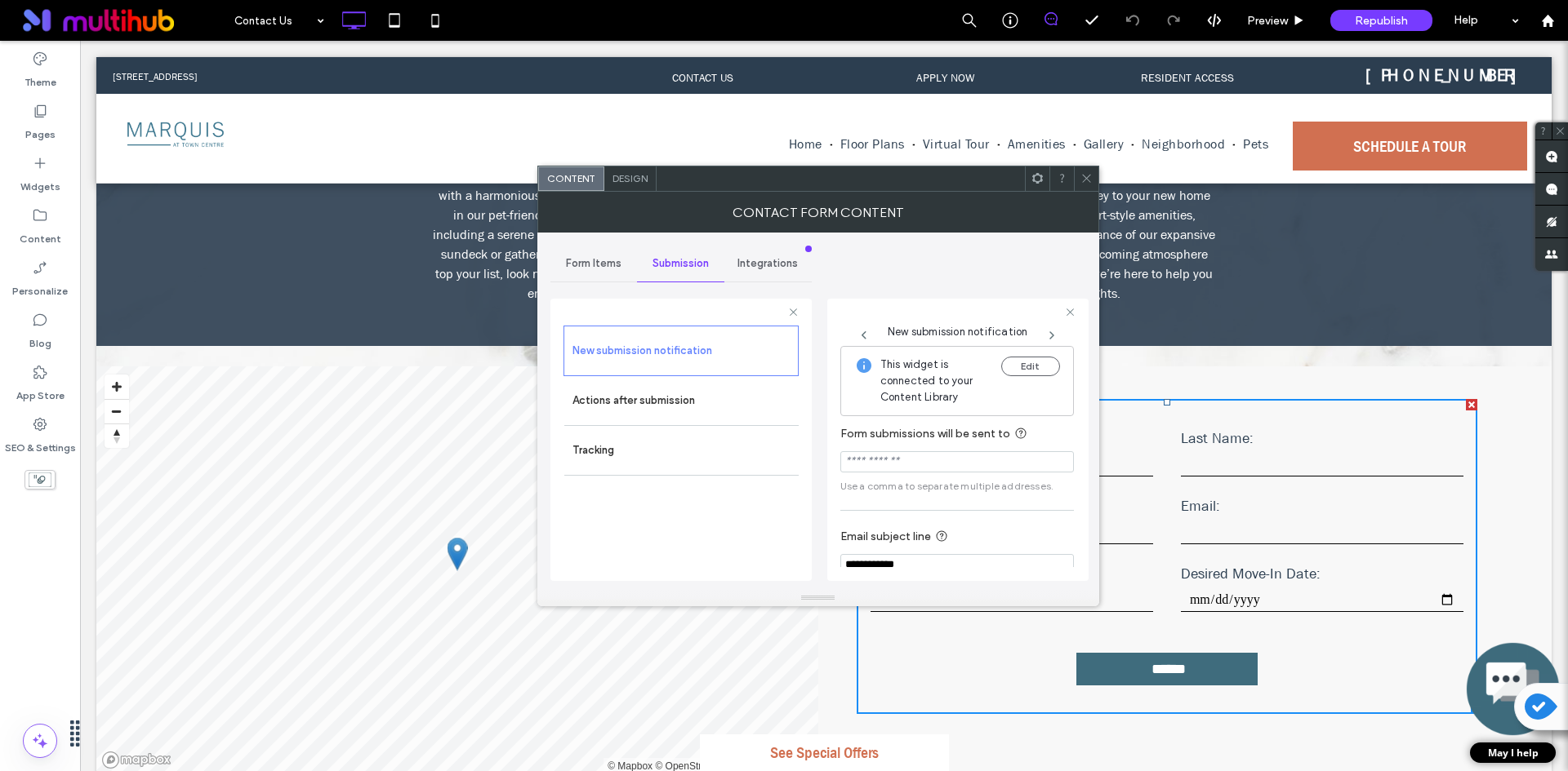
click at [595, 257] on span "Form Items" at bounding box center [593, 264] width 55 height 14
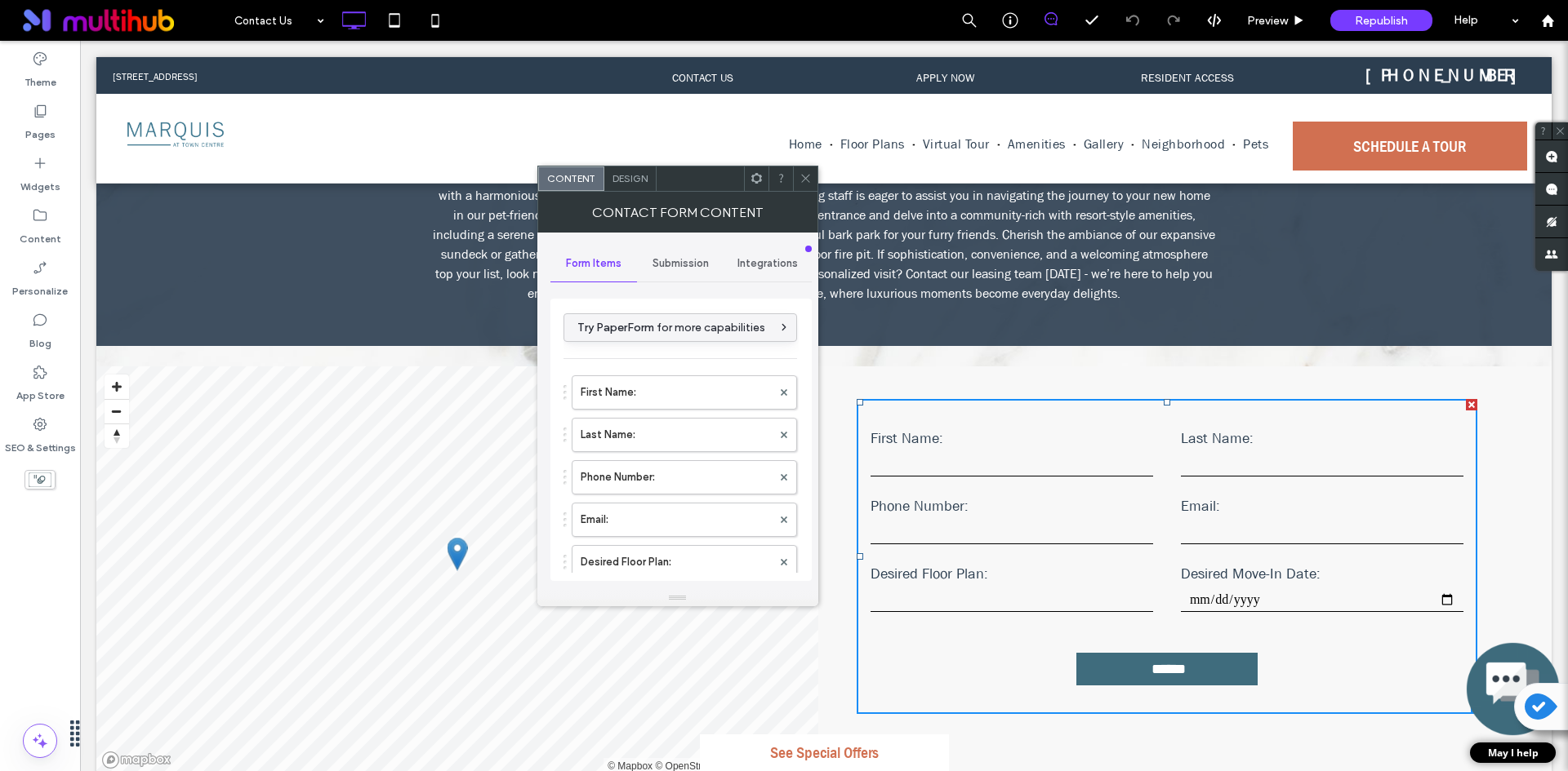
click at [693, 323] on span "Try PaperForm for more capabilities" at bounding box center [671, 328] width 188 height 14
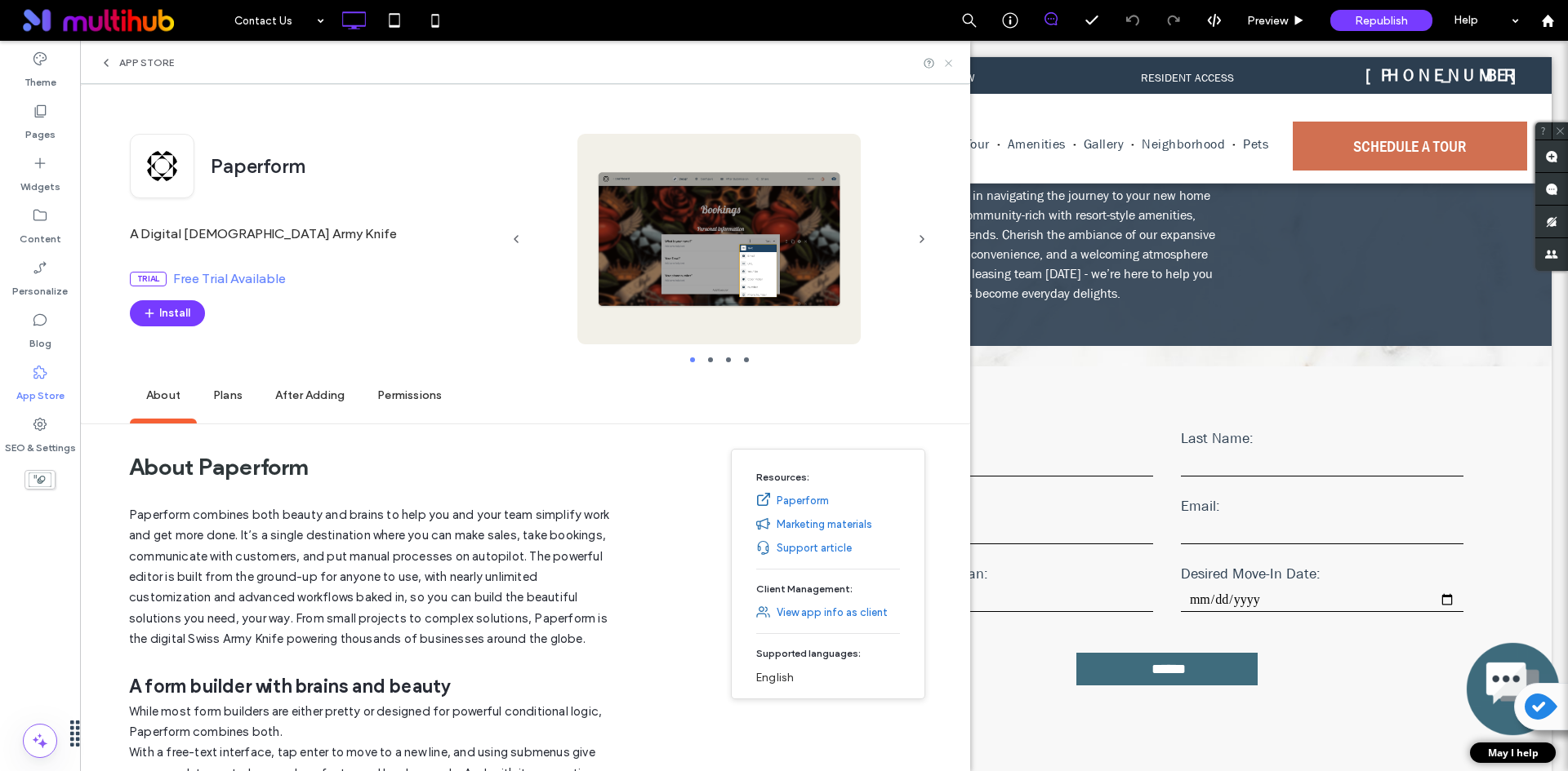
drag, startPoint x: 961, startPoint y: 60, endPoint x: 880, endPoint y: 21, distance: 89.9
click at [954, 60] on icon at bounding box center [948, 63] width 13 height 13
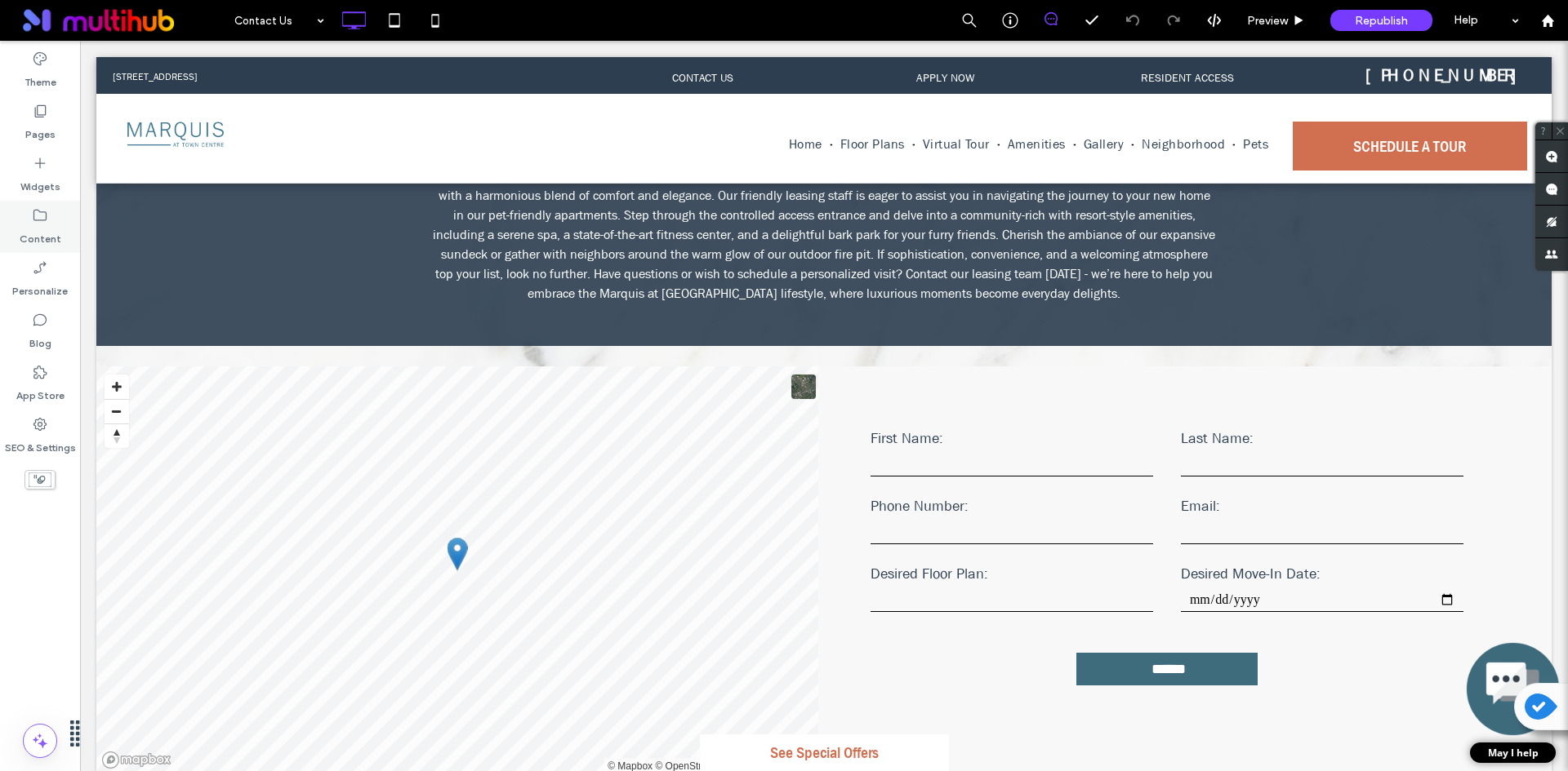
click at [46, 219] on icon at bounding box center [40, 215] width 16 height 16
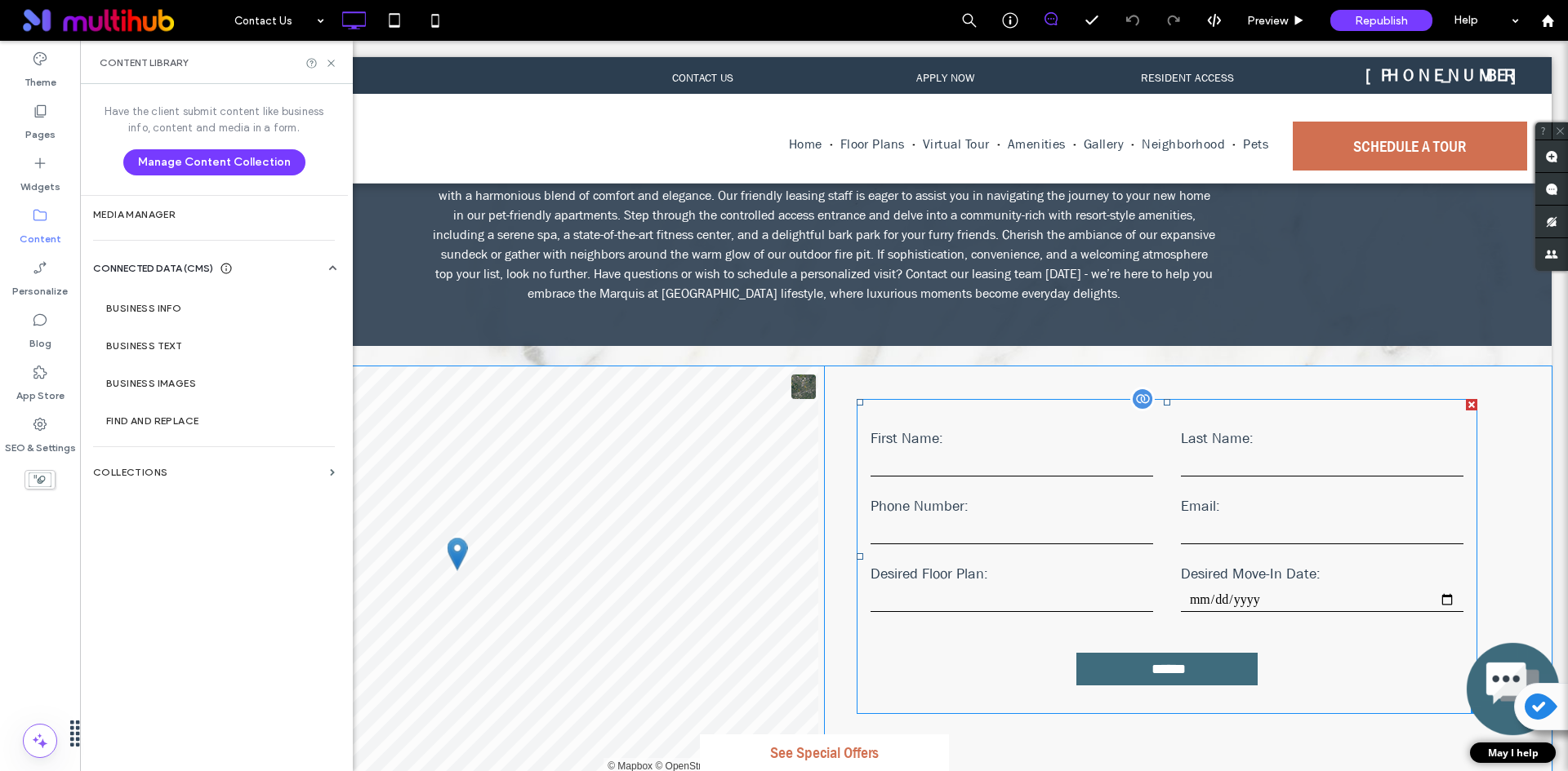
click at [1001, 494] on form "**********" at bounding box center [1167, 557] width 621 height 315
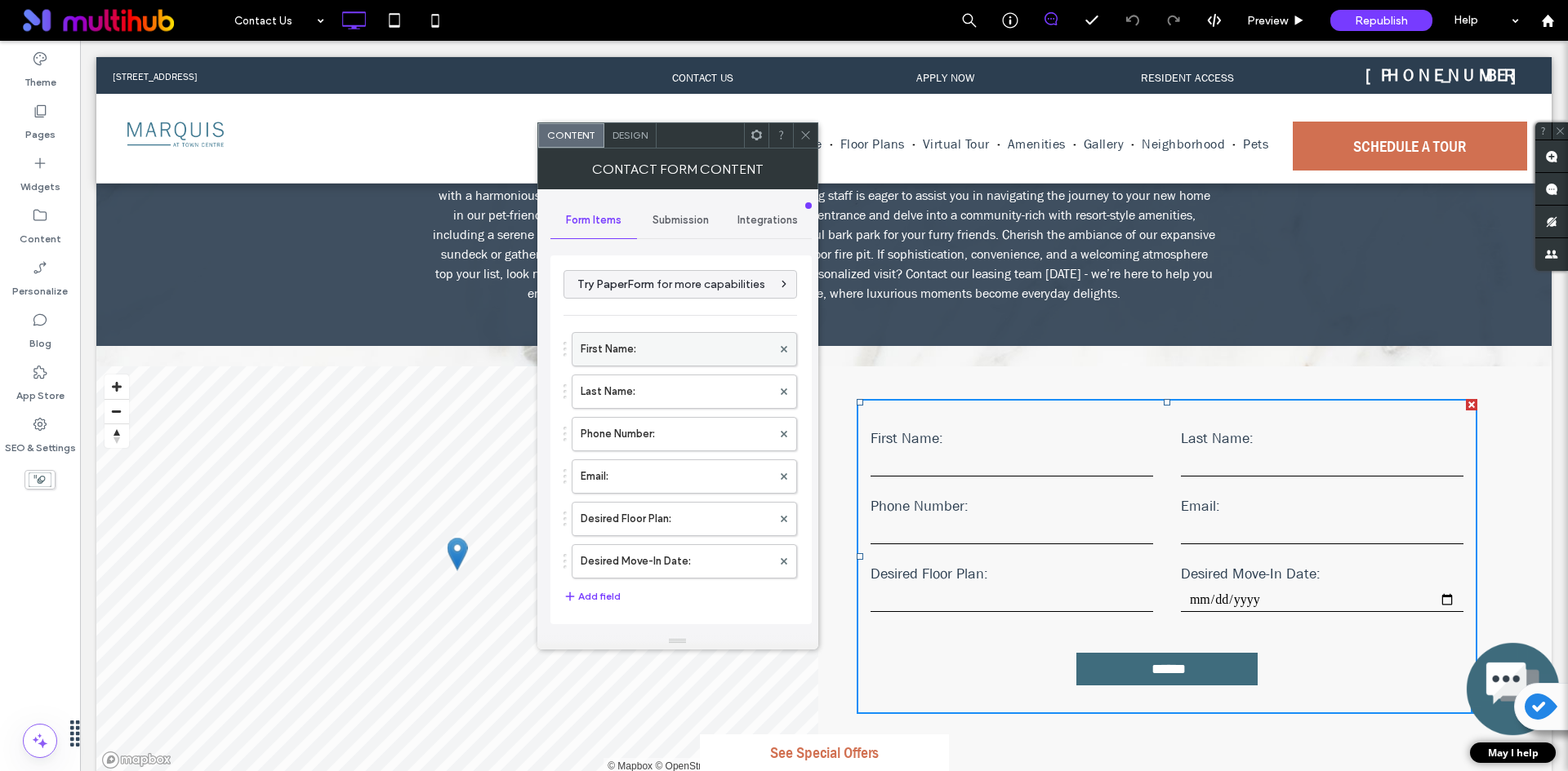
click at [653, 354] on label "First Name:" at bounding box center [676, 350] width 191 height 33
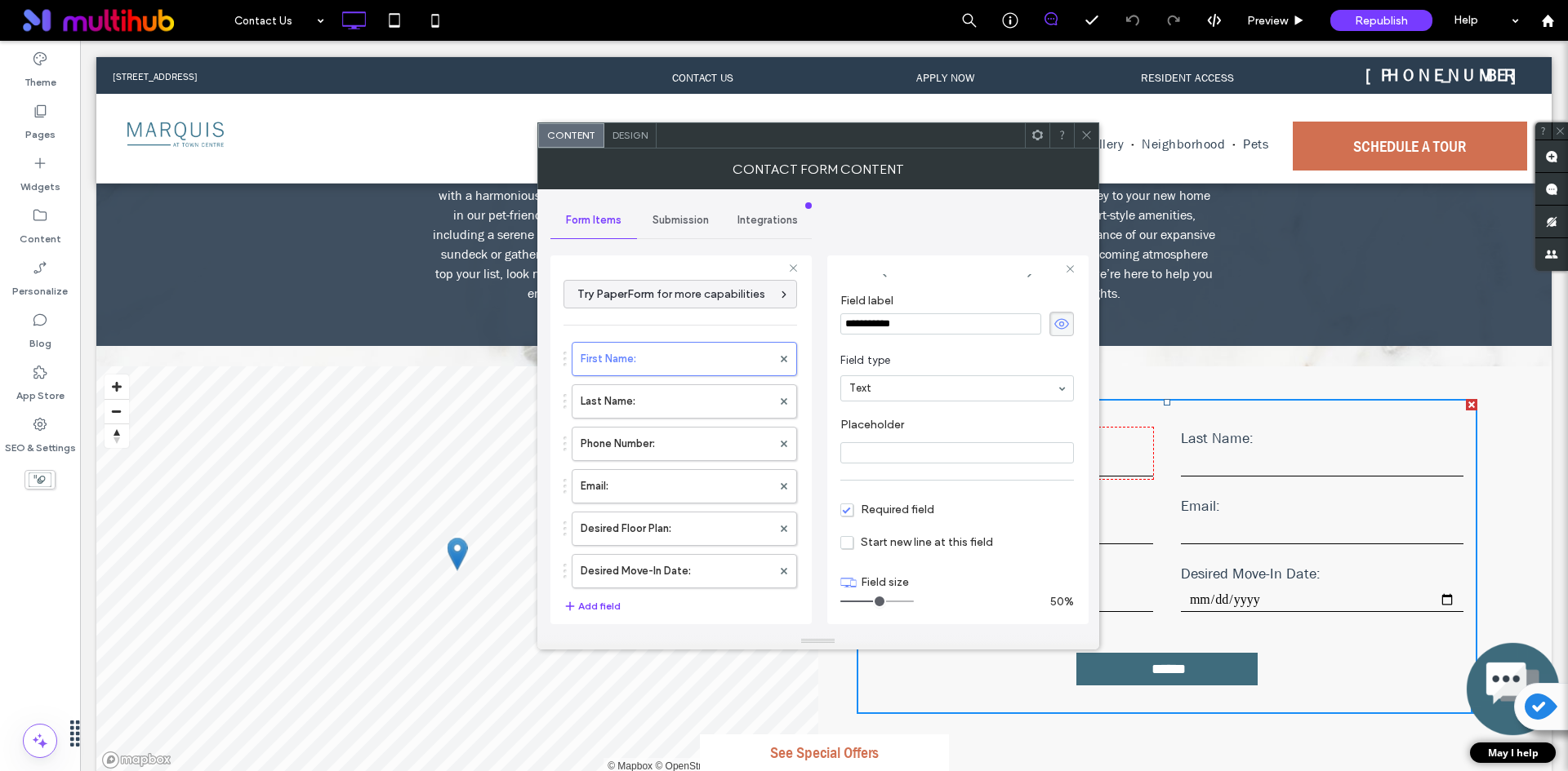
scroll to position [28, 0]
click at [646, 388] on label "Last Name:" at bounding box center [676, 402] width 191 height 33
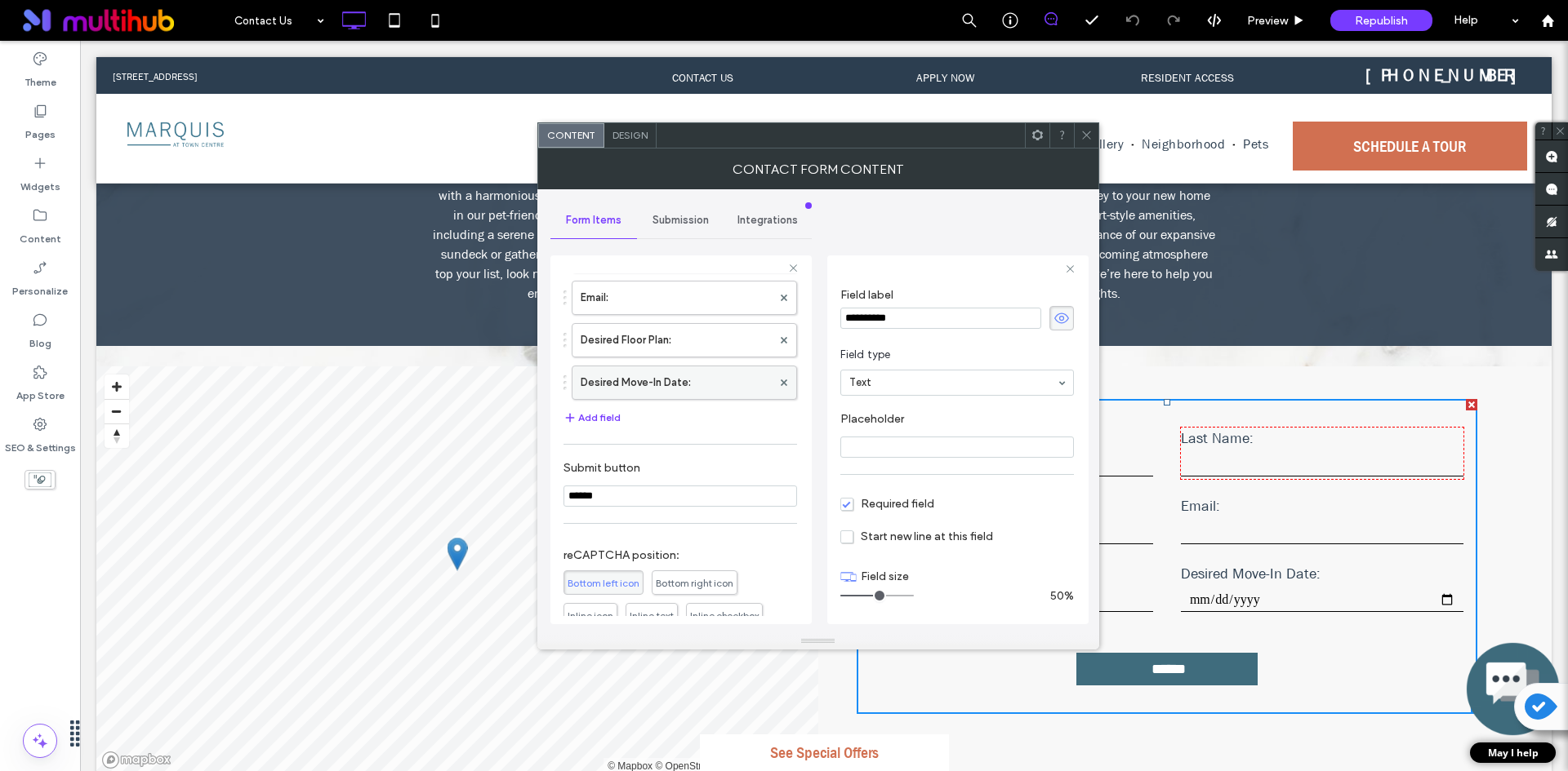
scroll to position [338, 0]
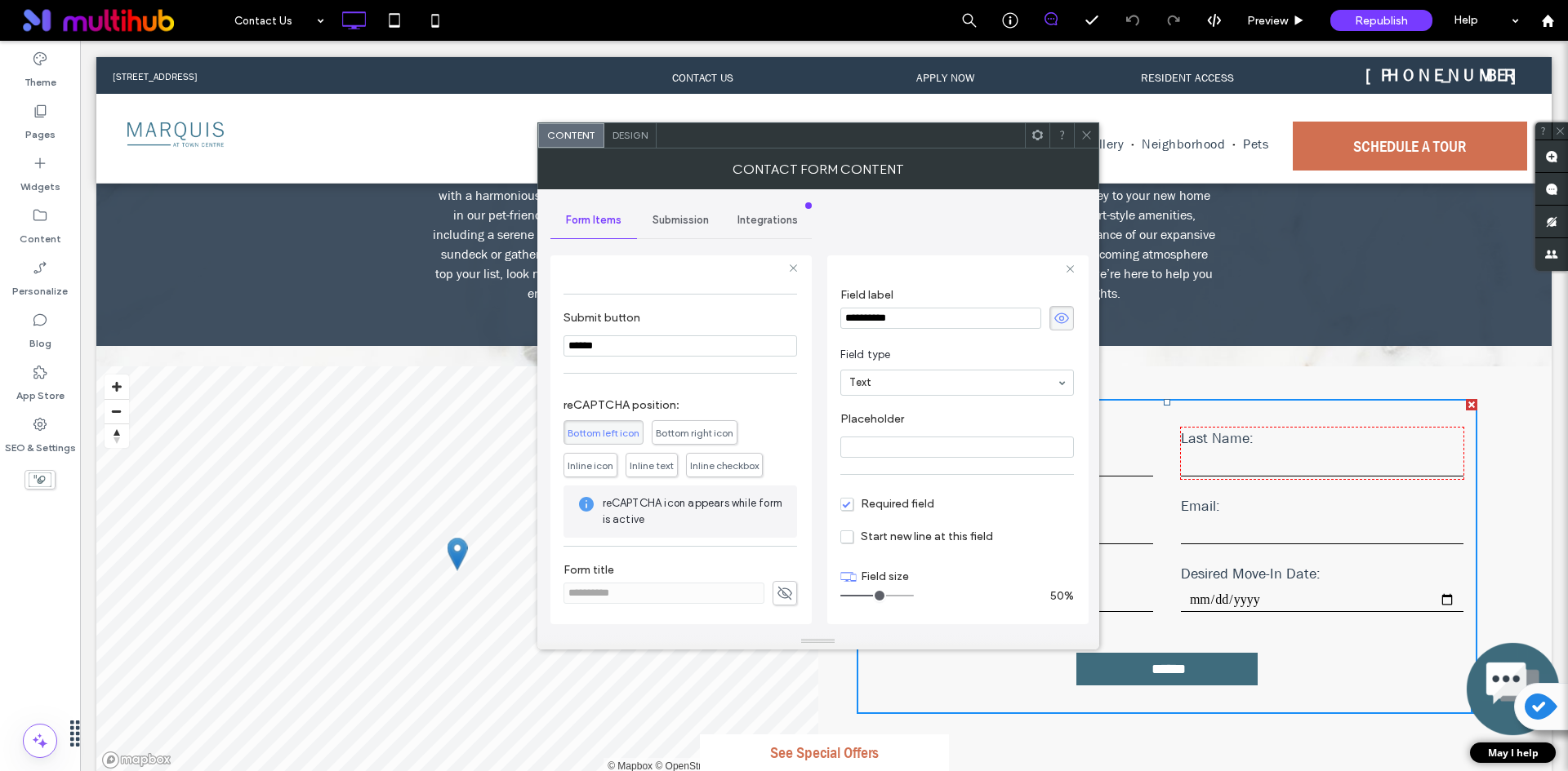
click at [1039, 131] on icon at bounding box center [1037, 134] width 13 height 13
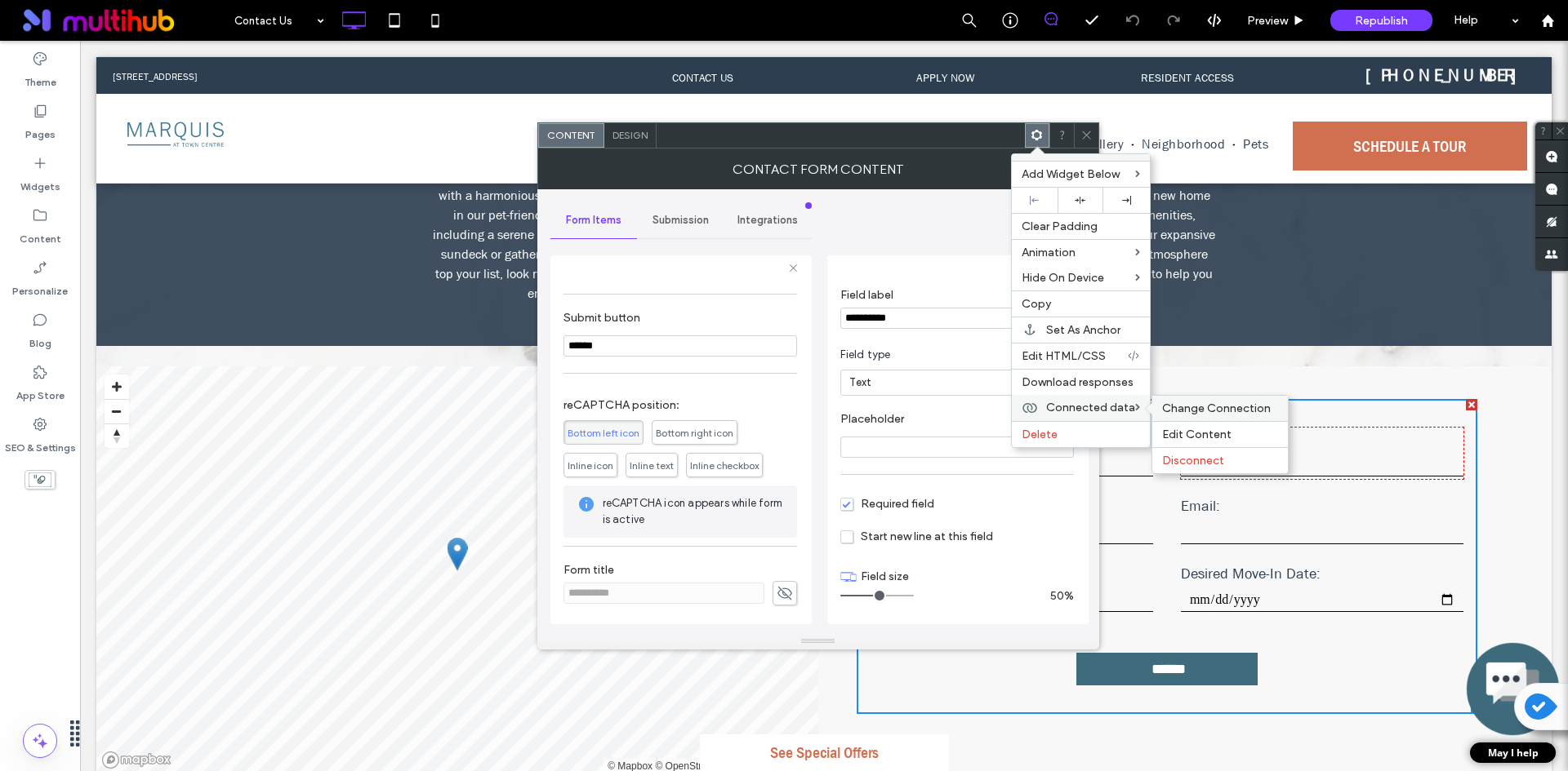
click at [1184, 407] on span "Change Connection" at bounding box center [1216, 409] width 108 height 14
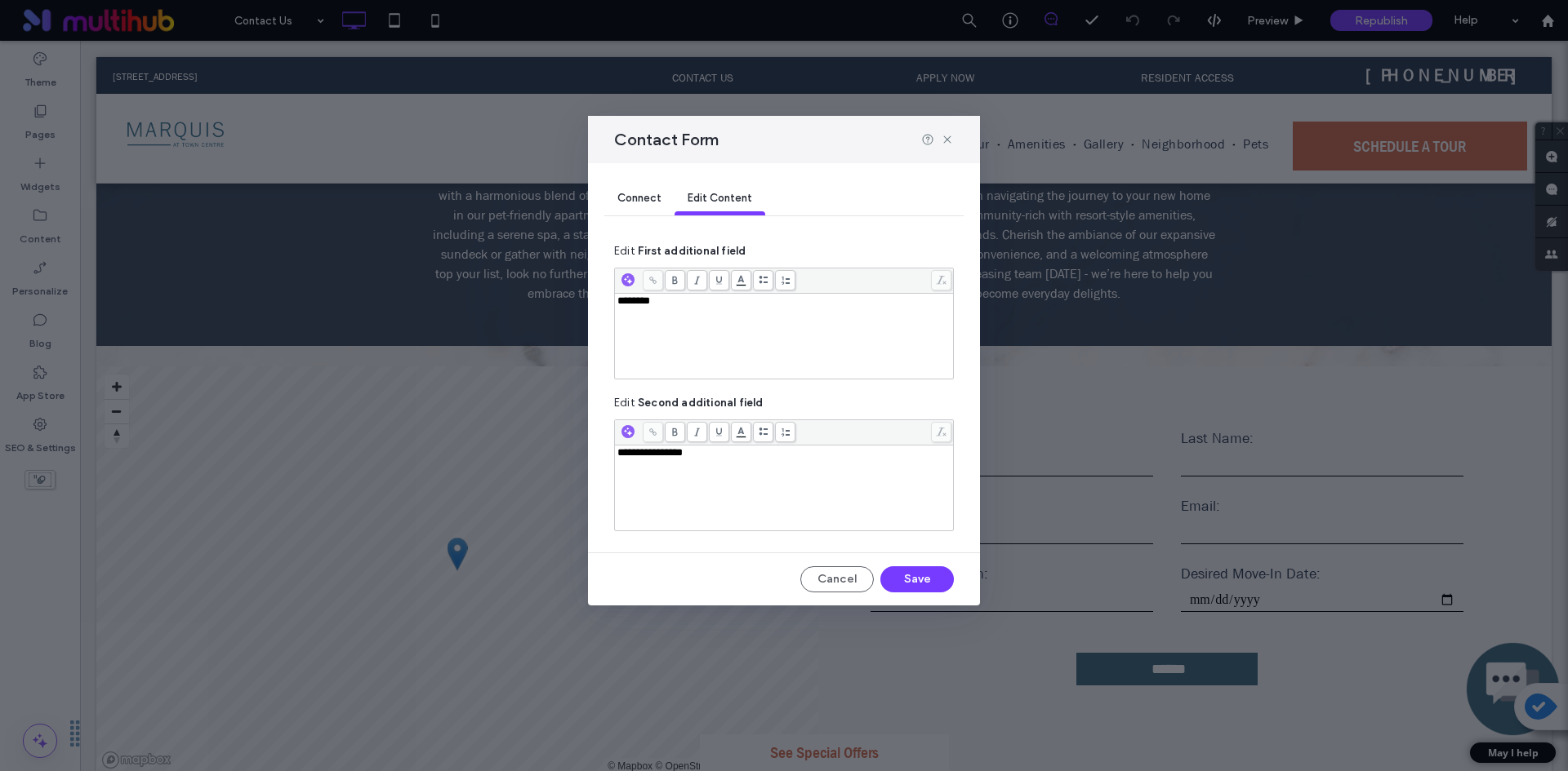
click at [697, 324] on div "********" at bounding box center [783, 336] width 334 height 81
copy span "********"
click at [733, 473] on div "**********" at bounding box center [783, 488] width 334 height 81
copy span "**********"
click at [947, 141] on icon at bounding box center [947, 140] width 14 height 14
